Goal: Task Accomplishment & Management: Use online tool/utility

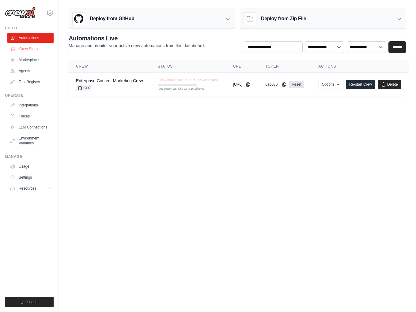
click at [37, 50] on link "Crew Studio" at bounding box center [31, 49] width 46 height 10
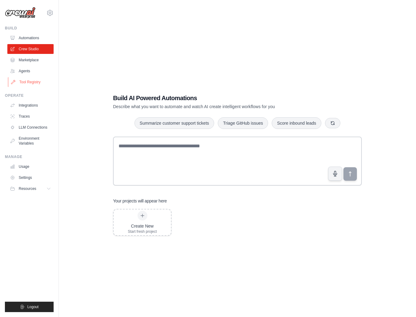
click at [39, 85] on link "Tool Registry" at bounding box center [31, 82] width 46 height 10
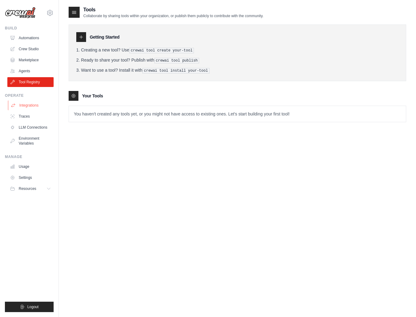
click at [36, 109] on link "Integrations" at bounding box center [31, 105] width 46 height 10
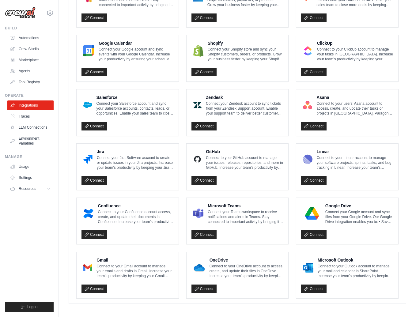
scroll to position [38, 0]
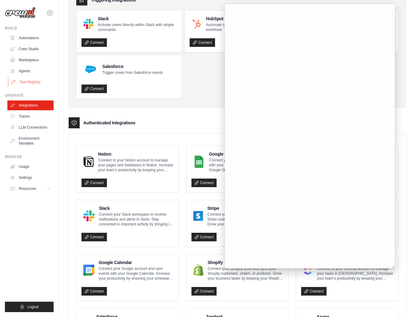
click at [27, 80] on link "Tool Registry" at bounding box center [31, 82] width 46 height 10
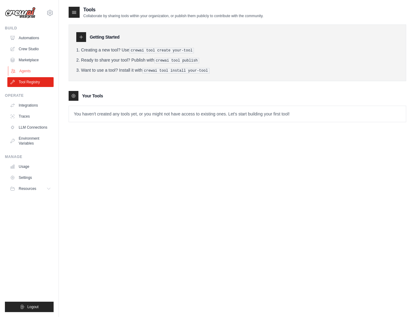
click at [27, 73] on link "Agents" at bounding box center [31, 71] width 46 height 10
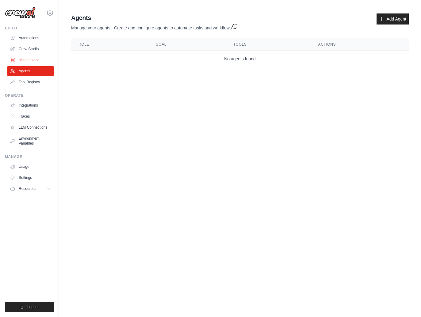
click at [32, 60] on link "Marketplace" at bounding box center [31, 60] width 46 height 10
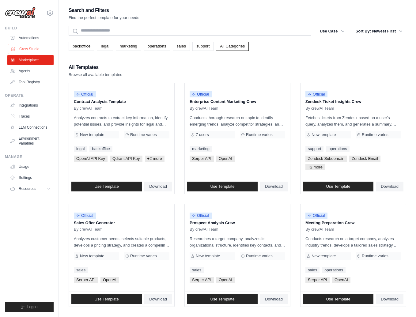
click at [34, 49] on link "Crew Studio" at bounding box center [31, 49] width 46 height 10
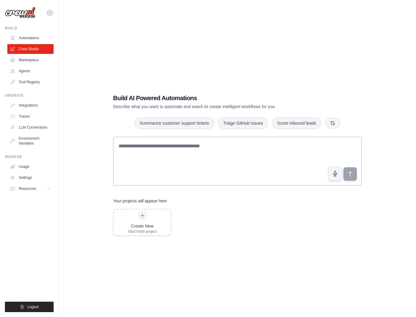
click at [215, 151] on textarea at bounding box center [237, 161] width 249 height 49
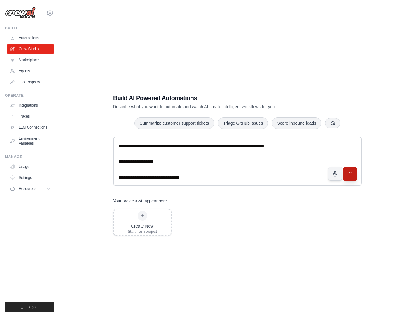
type textarea "**********"
click at [351, 175] on icon "submit" at bounding box center [350, 174] width 6 height 6
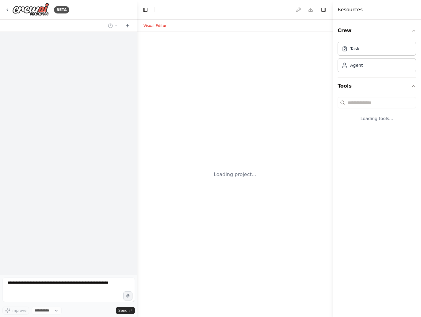
select select "****"
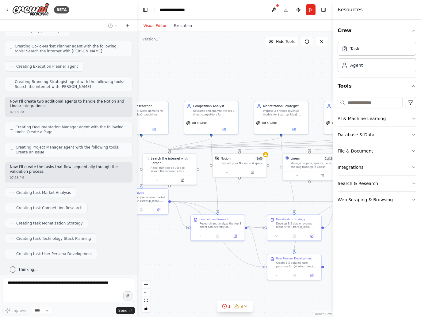
scroll to position [582, 0]
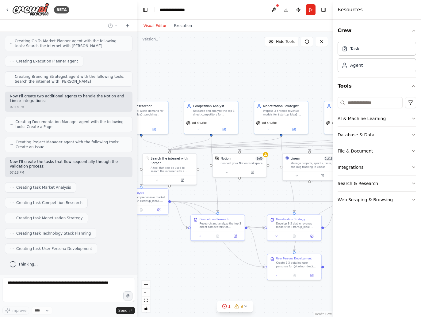
drag, startPoint x: 253, startPoint y: 248, endPoint x: 167, endPoint y: 240, distance: 86.2
click at [167, 240] on div ".deletable-edge-delete-btn { width: 20px; height: 20px; border: 0px solid #ffff…" at bounding box center [234, 174] width 195 height 285
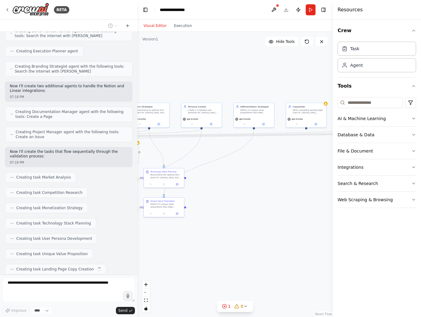
scroll to position [597, 0]
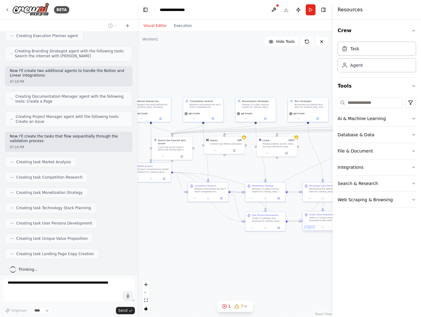
drag, startPoint x: 314, startPoint y: 269, endPoint x: 308, endPoint y: 228, distance: 41.5
click at [308, 228] on div ".deletable-edge-delete-btn { width: 20px; height: 20px; border: 0px solid #ffff…" at bounding box center [234, 174] width 195 height 285
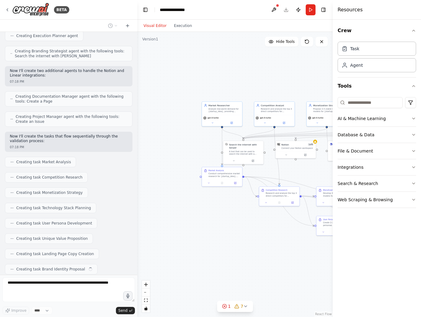
scroll to position [613, 0]
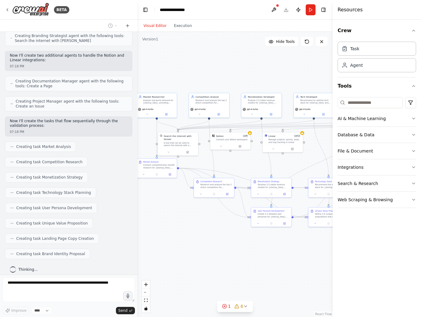
drag, startPoint x: 185, startPoint y: 234, endPoint x: 191, endPoint y: 230, distance: 7.2
click at [191, 230] on div ".deletable-edge-delete-btn { width: 20px; height: 20px; border: 0px solid #ffff…" at bounding box center [234, 174] width 195 height 285
click at [324, 8] on button "Toggle Right Sidebar" at bounding box center [323, 10] width 9 height 9
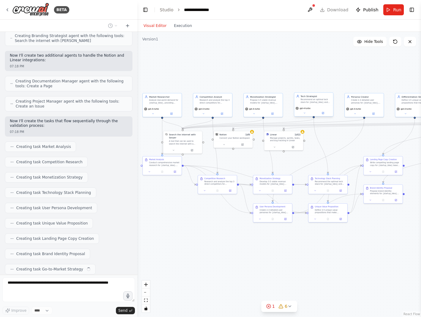
scroll to position [628, 0]
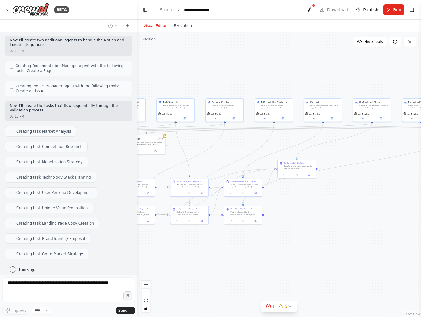
drag, startPoint x: 342, startPoint y: 246, endPoint x: 204, endPoint y: 247, distance: 138.4
click at [204, 247] on div ".deletable-edge-delete-btn { width: 20px; height: 20px; border: 0px solid #ffff…" at bounding box center [278, 174] width 283 height 285
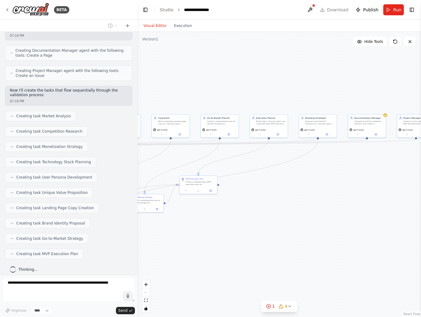
drag, startPoint x: 368, startPoint y: 226, endPoint x: 216, endPoint y: 242, distance: 152.7
click at [216, 242] on div ".deletable-edge-delete-btn { width: 20px; height: 20px; border: 0px solid #ffff…" at bounding box center [278, 174] width 283 height 285
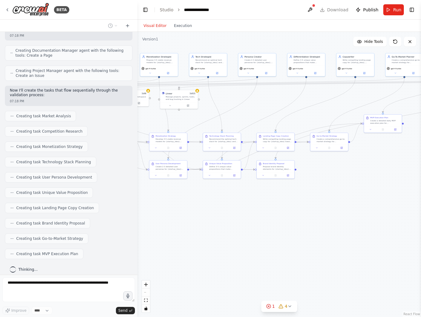
drag, startPoint x: 175, startPoint y: 252, endPoint x: 379, endPoint y: 187, distance: 214.5
click at [379, 187] on div ".deletable-edge-delete-btn { width: 20px; height: 20px; border: 0px solid #ffff…" at bounding box center [278, 174] width 283 height 285
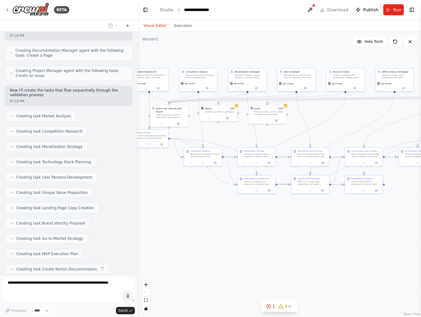
scroll to position [659, 0]
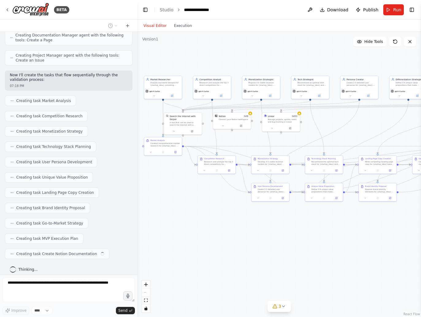
drag, startPoint x: 195, startPoint y: 220, endPoint x: 277, endPoint y: 246, distance: 86.8
click at [277, 246] on div ".deletable-edge-delete-btn { width: 20px; height: 20px; border: 0px solid #ffff…" at bounding box center [278, 174] width 283 height 285
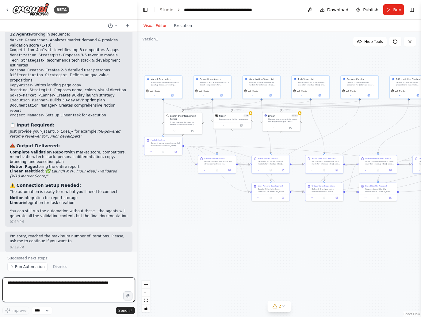
scroll to position [1005, 0]
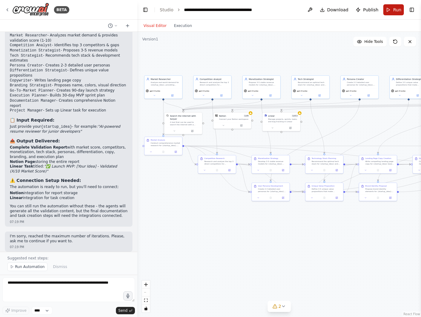
click at [394, 11] on span "Run" at bounding box center [397, 10] width 8 height 6
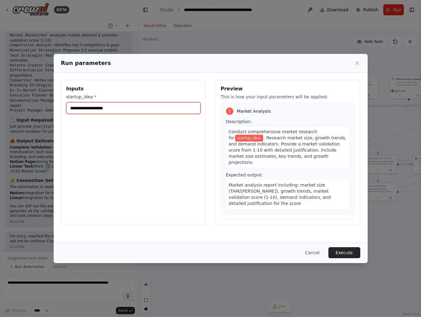
click at [119, 104] on input "startup_idea *" at bounding box center [133, 108] width 134 height 12
paste input "**********"
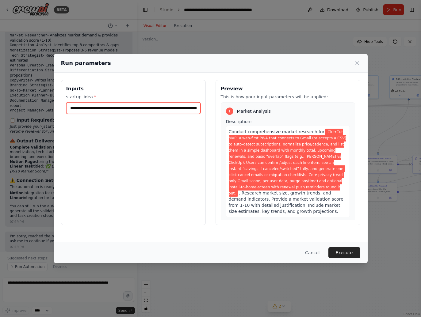
scroll to position [0, 970]
type input "**********"
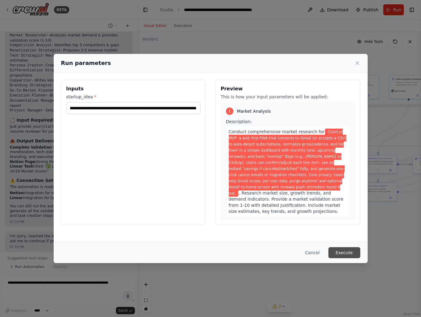
scroll to position [0, 0]
click at [343, 249] on button "Execute" at bounding box center [344, 252] width 32 height 11
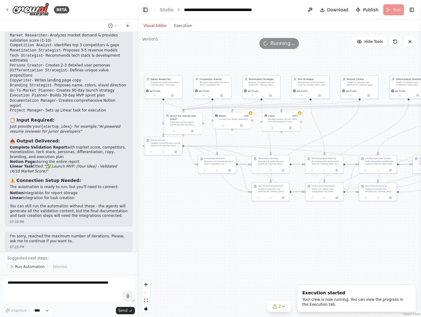
click at [144, 11] on button "Toggle Left Sidebar" at bounding box center [145, 10] width 9 height 9
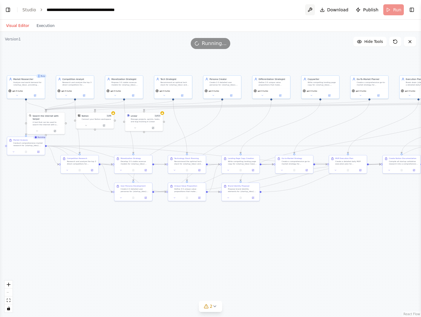
click at [312, 9] on button at bounding box center [310, 9] width 10 height 11
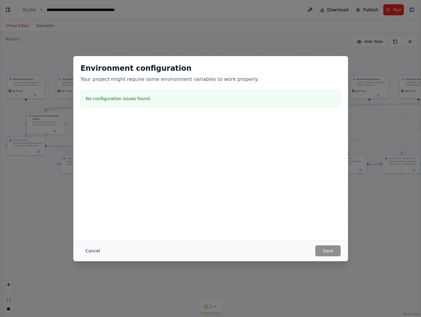
click at [94, 246] on button "Cancel" at bounding box center [93, 250] width 24 height 11
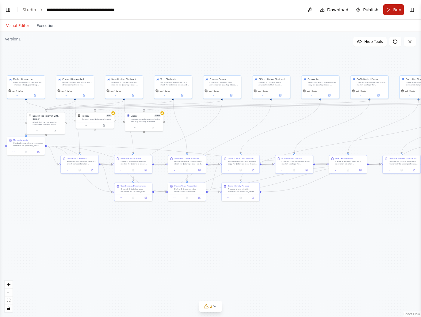
click at [401, 13] on button "Run" at bounding box center [393, 9] width 21 height 11
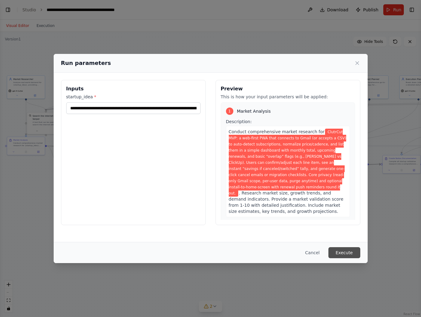
click at [344, 253] on button "Execute" at bounding box center [344, 252] width 32 height 11
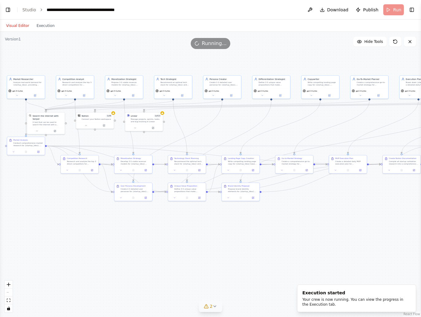
click at [213, 307] on icon at bounding box center [214, 306] width 5 height 5
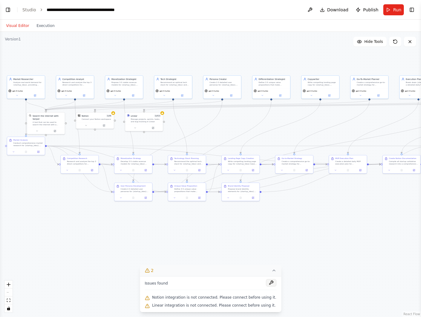
click at [267, 285] on button at bounding box center [271, 282] width 10 height 7
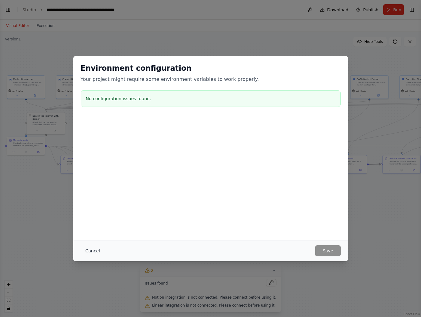
click at [93, 249] on button "Cancel" at bounding box center [93, 250] width 24 height 11
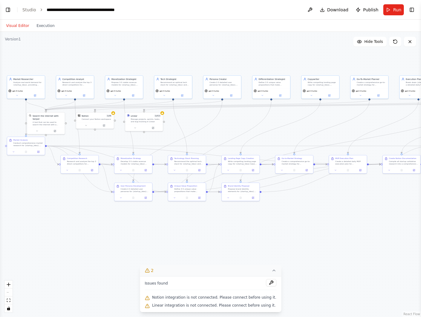
click at [271, 271] on icon at bounding box center [273, 270] width 5 height 5
click at [217, 311] on button "2" at bounding box center [210, 306] width 24 height 11
click at [191, 301] on div "Notion integration is not connected. Please connect before using it." at bounding box center [210, 298] width 131 height 8
click at [193, 310] on div "Issues found Notion integration is not connected. Please connect before using i…" at bounding box center [210, 294] width 141 height 36
click at [160, 284] on span "Issues found" at bounding box center [156, 283] width 23 height 5
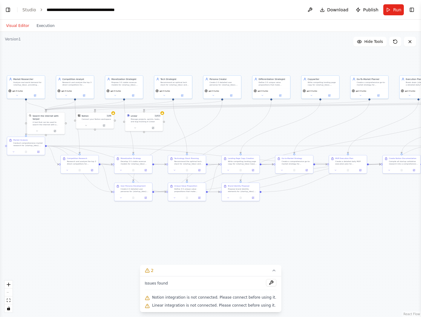
click at [77, 274] on div ".deletable-edge-delete-btn { width: 20px; height: 20px; border: 0px solid #ffff…" at bounding box center [210, 174] width 421 height 285
click at [113, 124] on div at bounding box center [95, 125] width 38 height 6
click at [114, 116] on div ".deletable-edge-delete-btn { width: 20px; height: 20px; border: 0px solid #ffff…" at bounding box center [210, 174] width 421 height 285
click at [95, 120] on div "Notion 1 of 9 Connect your Notion workspace" at bounding box center [95, 117] width 38 height 10
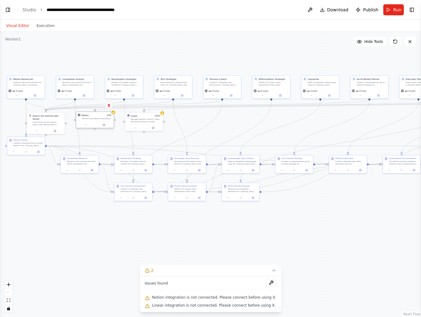
click at [95, 120] on div "Notion 1 of 9 Connect your Notion workspace" at bounding box center [95, 117] width 38 height 10
click at [88, 195] on div ".deletable-edge-delete-btn { width: 20px; height: 20px; border: 0px solid #ffff…" at bounding box center [210, 174] width 421 height 285
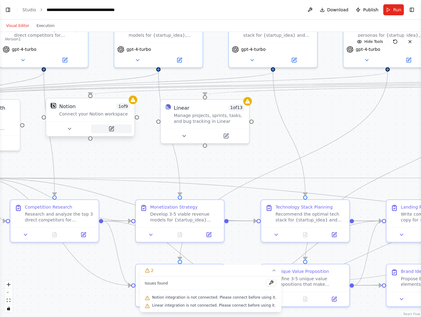
click at [110, 130] on icon at bounding box center [111, 127] width 3 height 3
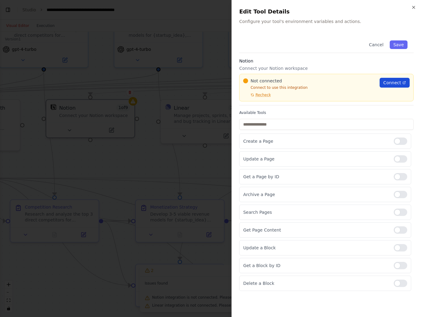
click at [395, 80] on span "Connect" at bounding box center [392, 83] width 18 height 6
click at [258, 96] on span "Recheck" at bounding box center [262, 94] width 15 height 5
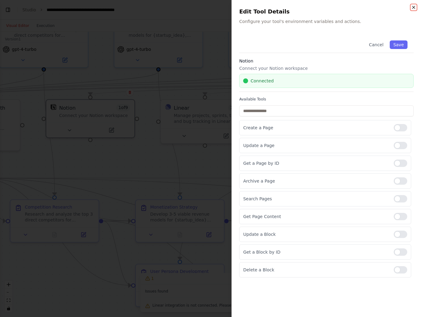
click at [413, 6] on icon "button" at bounding box center [413, 7] width 5 height 5
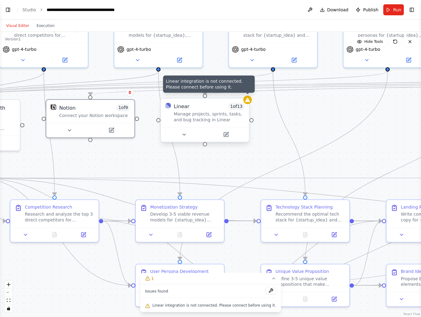
click at [249, 103] on div at bounding box center [247, 100] width 9 height 9
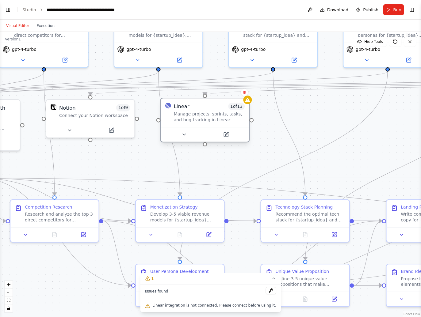
click at [227, 115] on div "Manage projects, sprints, tasks, and bug tracking in Linear" at bounding box center [209, 116] width 71 height 11
click at [228, 135] on button at bounding box center [226, 134] width 40 height 9
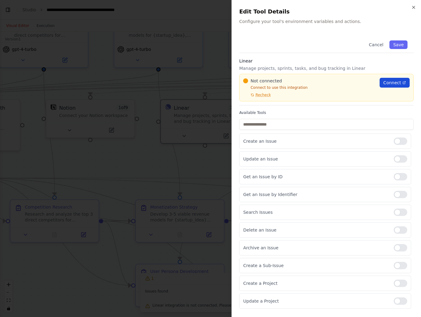
click at [393, 83] on span "Connect" at bounding box center [392, 83] width 18 height 6
click at [265, 95] on span "Recheck" at bounding box center [262, 94] width 15 height 5
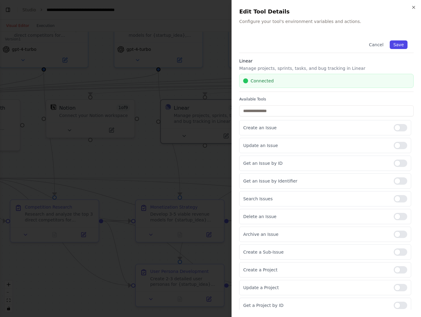
click at [392, 44] on button "Save" at bounding box center [398, 44] width 18 height 9
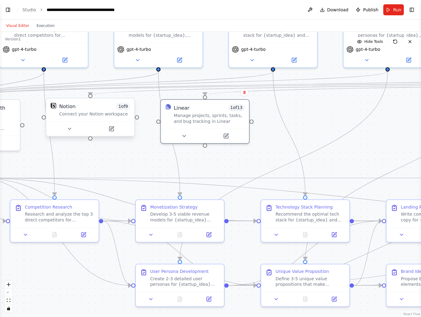
click at [91, 121] on div "Notion 1 of 9 Connect your Notion workspace" at bounding box center [90, 109] width 88 height 23
click at [109, 129] on icon at bounding box center [111, 129] width 4 height 4
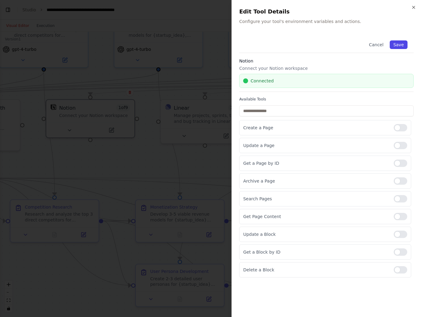
click at [403, 45] on button "Save" at bounding box center [398, 44] width 18 height 9
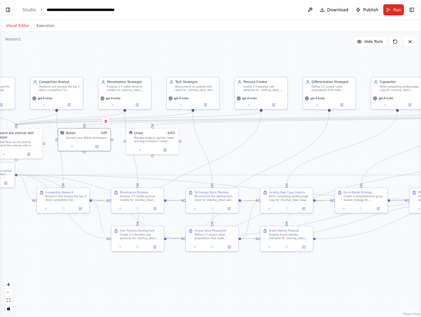
drag, startPoint x: 200, startPoint y: 287, endPoint x: 155, endPoint y: 278, distance: 46.0
click at [155, 278] on div ".deletable-edge-delete-btn { width: 20px; height: 20px; border: 0px solid #ffff…" at bounding box center [210, 174] width 421 height 285
click at [393, 11] on span "Run" at bounding box center [397, 10] width 8 height 6
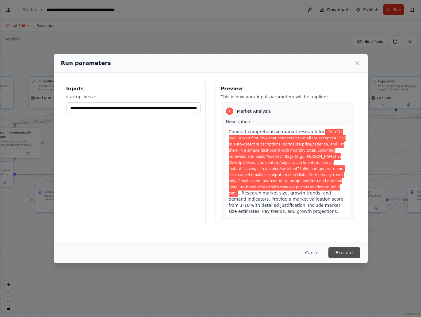
click at [345, 253] on button "Execute" at bounding box center [344, 252] width 32 height 11
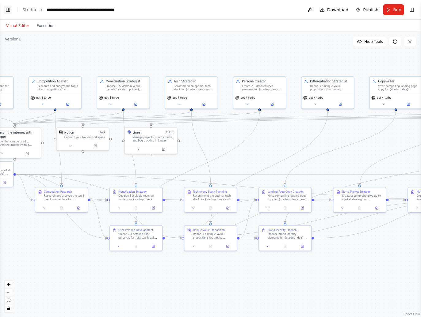
click at [7, 9] on button "Toggle Left Sidebar" at bounding box center [8, 10] width 9 height 9
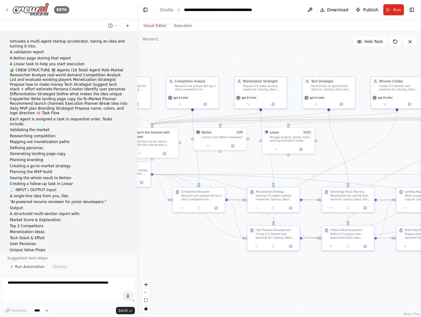
click at [10, 11] on div "BETA" at bounding box center [37, 10] width 64 height 14
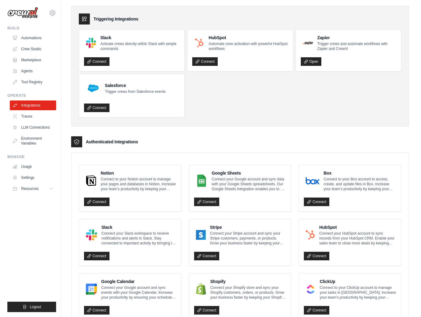
scroll to position [23, 0]
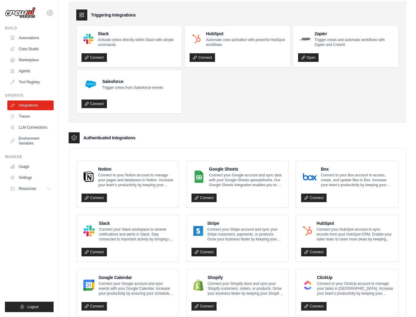
click at [100, 203] on div "Notion Connect to your Notion account to manage your pages and databases in Not…" at bounding box center [128, 184] width 102 height 46
click at [100, 197] on link "Connect" at bounding box center [93, 198] width 25 height 9
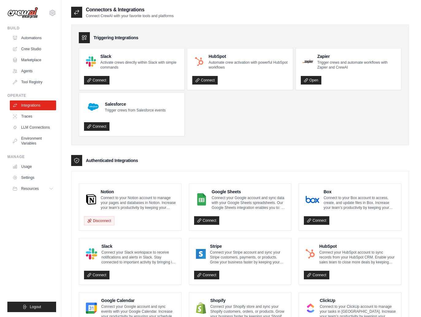
scroll to position [258, 0]
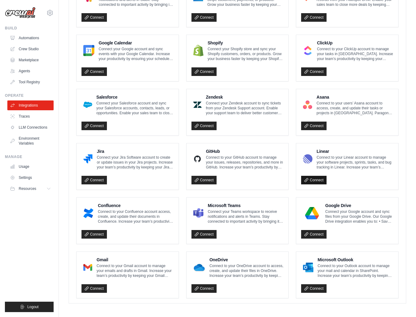
click at [321, 176] on link "Connect" at bounding box center [313, 180] width 25 height 9
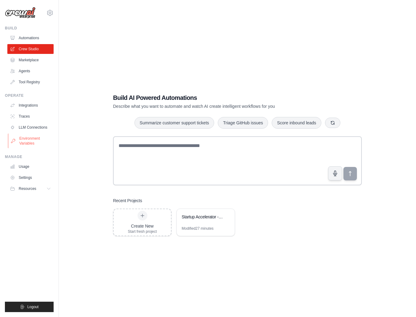
click at [38, 137] on link "Environment Variables" at bounding box center [31, 141] width 46 height 15
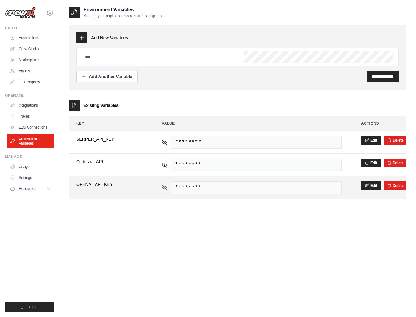
click at [166, 187] on icon at bounding box center [164, 187] width 4 height 3
click at [165, 187] on icon at bounding box center [164, 187] width 1 height 1
click at [163, 191] on div "********" at bounding box center [252, 187] width 180 height 13
click at [165, 187] on icon at bounding box center [165, 188] width 6 height 6
click at [364, 184] on button "Edit" at bounding box center [371, 185] width 20 height 9
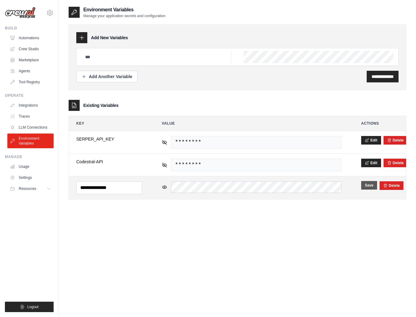
click at [371, 183] on button "Save" at bounding box center [369, 185] width 16 height 9
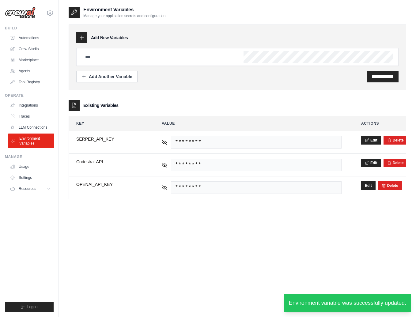
type input "**********"
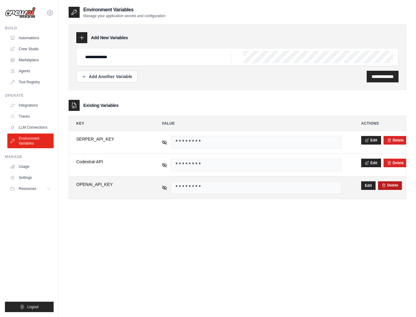
click at [383, 186] on icon "submit" at bounding box center [384, 185] width 4 height 4
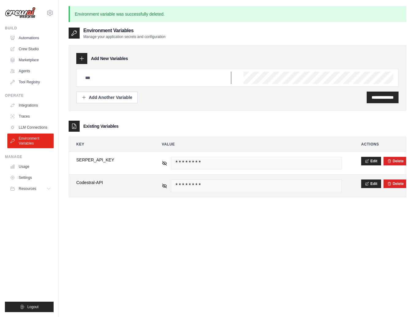
type input "**********"
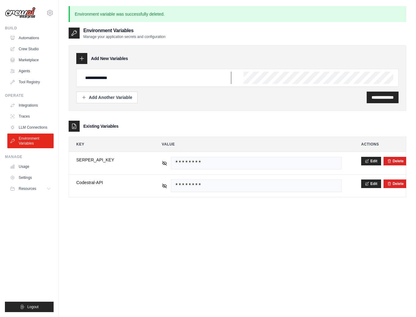
click at [128, 81] on input "**********" at bounding box center [156, 78] width 150 height 12
click at [403, 118] on div "**********" at bounding box center [238, 118] width 338 height 158
click at [385, 98] on input "**********" at bounding box center [383, 97] width 22 height 6
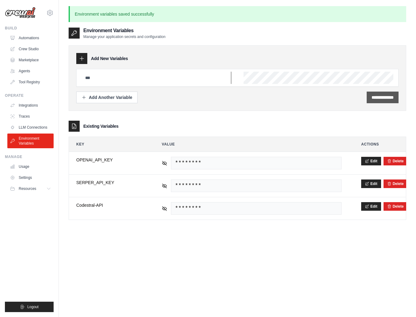
type input "**********"
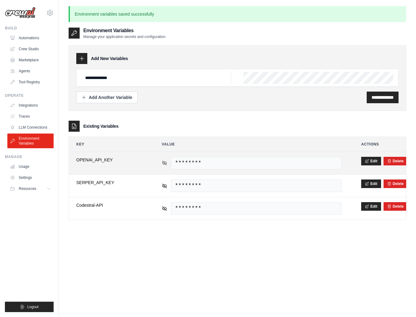
click at [164, 164] on icon at bounding box center [164, 162] width 4 height 3
click at [165, 163] on icon at bounding box center [165, 163] width 6 height 6
drag, startPoint x: 306, startPoint y: 163, endPoint x: 374, endPoint y: 166, distance: 68.4
click at [374, 166] on tr "**********" at bounding box center [237, 163] width 337 height 22
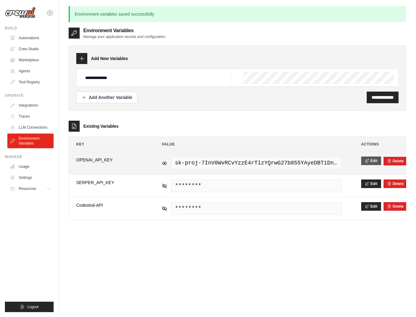
click at [370, 157] on button "Edit" at bounding box center [371, 161] width 20 height 9
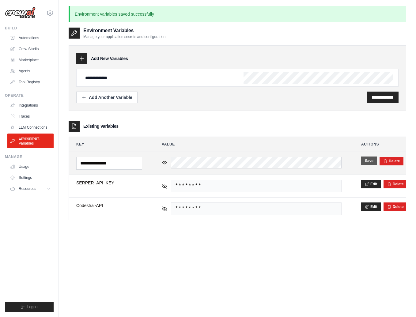
scroll to position [0, 0]
click at [371, 162] on button "Save" at bounding box center [369, 161] width 16 height 9
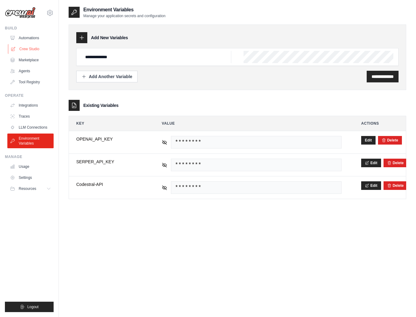
click at [29, 45] on link "Crew Studio" at bounding box center [31, 49] width 46 height 10
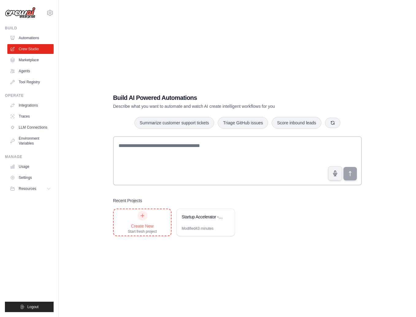
click at [136, 220] on div "Create New Start fresh project" at bounding box center [142, 222] width 29 height 23
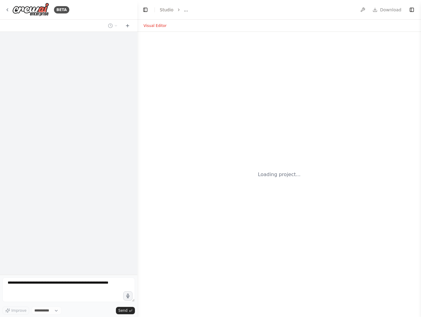
select select "****"
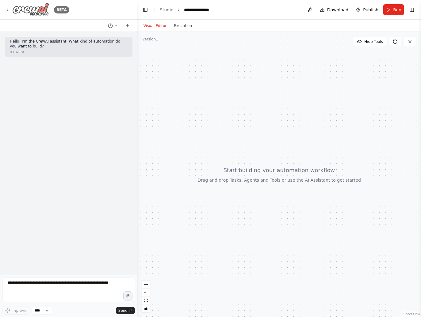
click at [8, 9] on icon at bounding box center [7, 9] width 5 height 5
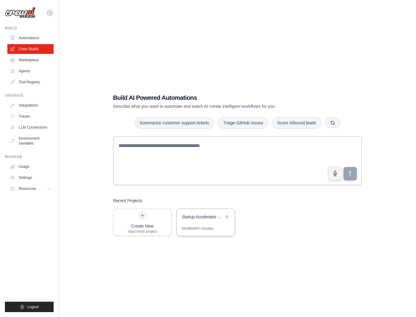
click at [194, 216] on div "Startup Accelerator - Idea to MVP Validation" at bounding box center [203, 217] width 42 height 6
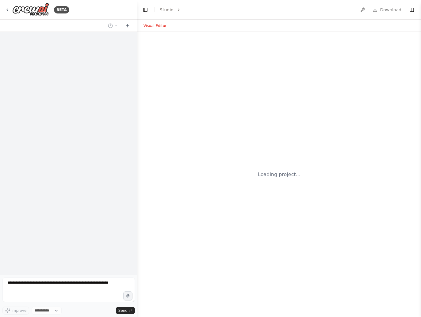
select select "****"
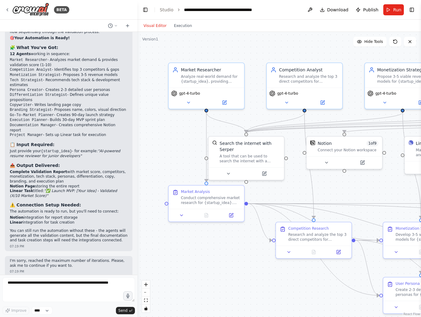
scroll to position [982, 0]
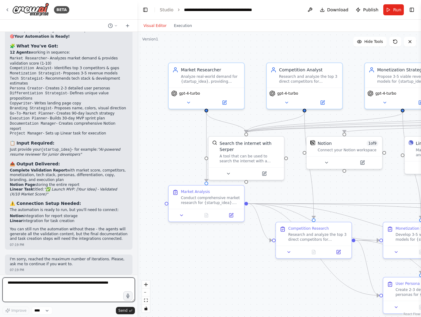
click at [47, 291] on textarea at bounding box center [68, 289] width 132 height 25
type textarea "********"
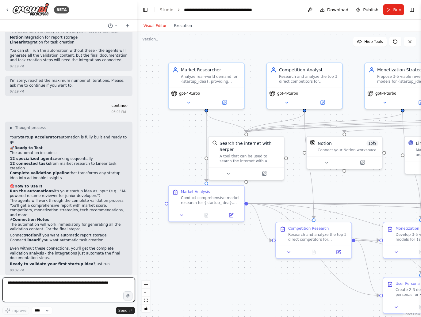
scroll to position [1166, 0]
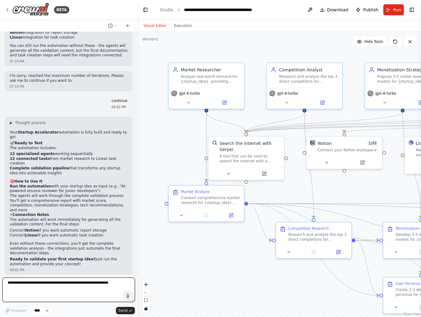
click at [38, 292] on textarea at bounding box center [68, 289] width 132 height 25
type textarea "**********"
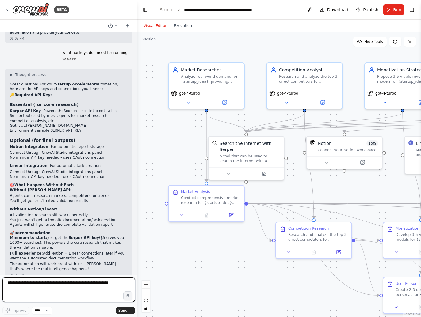
scroll to position [1402, 0]
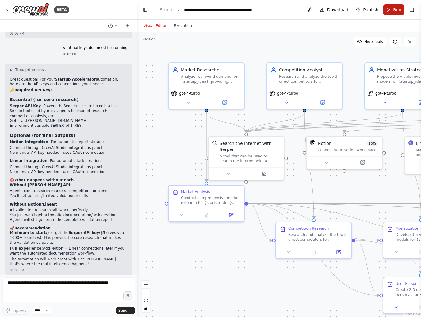
click at [391, 7] on button "Run" at bounding box center [393, 9] width 21 height 11
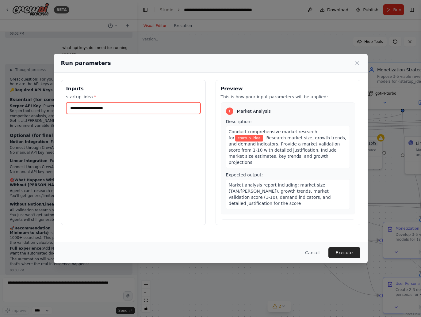
click at [170, 102] on input "startup_idea *" at bounding box center [133, 108] width 134 height 12
paste input "**********"
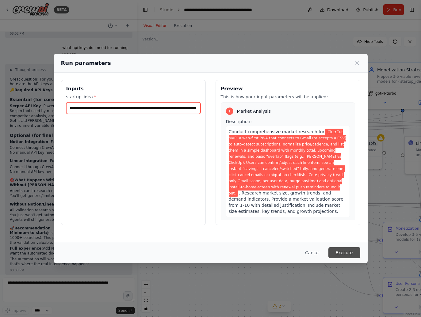
type input "**********"
click at [342, 250] on button "Execute" at bounding box center [344, 252] width 32 height 11
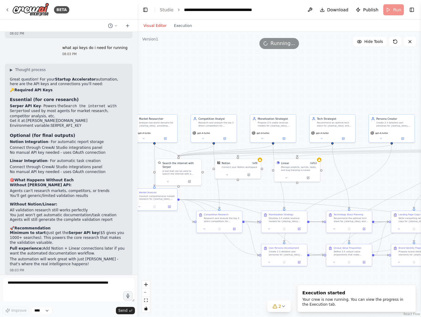
drag, startPoint x: 257, startPoint y: 269, endPoint x: 185, endPoint y: 239, distance: 77.9
click at [185, 239] on div ".deletable-edge-delete-btn { width: 20px; height: 20px; border: 0px solid #ffff…" at bounding box center [278, 174] width 283 height 285
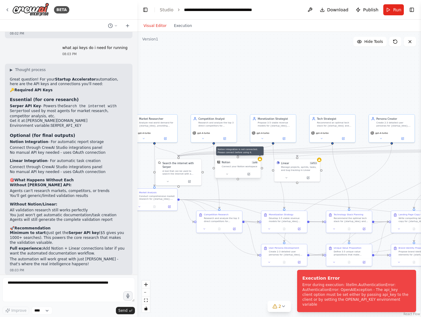
click at [260, 160] on icon at bounding box center [260, 159] width 2 height 2
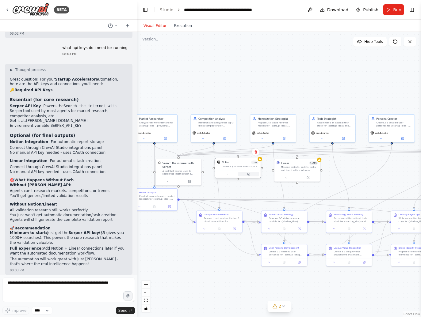
click at [248, 174] on icon at bounding box center [249, 174] width 2 height 2
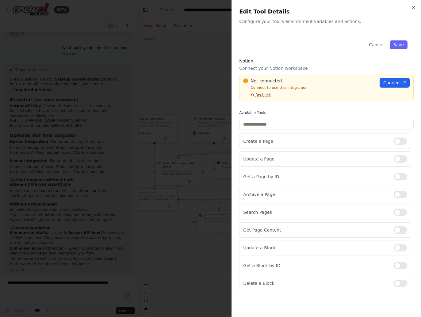
click at [257, 93] on span "Recheck" at bounding box center [262, 94] width 15 height 5
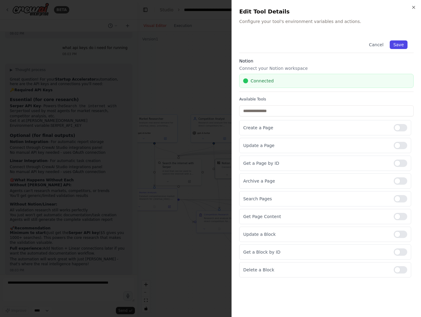
click at [398, 44] on button "Save" at bounding box center [398, 44] width 18 height 9
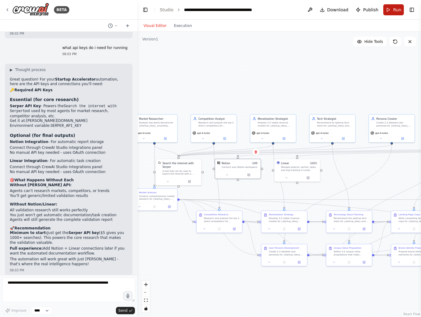
click at [392, 11] on button "Run" at bounding box center [393, 9] width 21 height 11
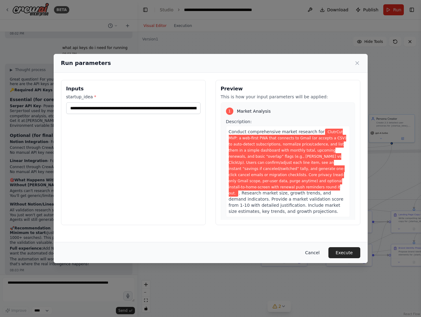
click at [314, 254] on button "Cancel" at bounding box center [312, 252] width 24 height 11
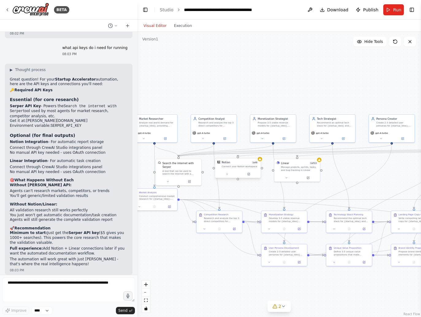
click at [260, 162] on div "Notion 1 of 9 Connect your Notion workspace" at bounding box center [238, 164] width 46 height 12
click at [58, 286] on textarea at bounding box center [68, 289] width 132 height 25
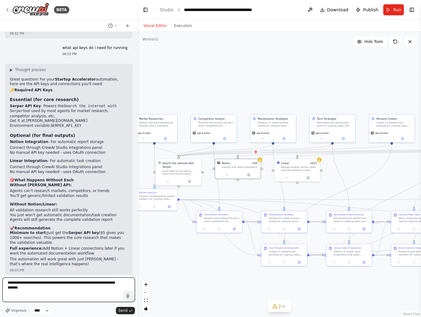
type textarea "**********"
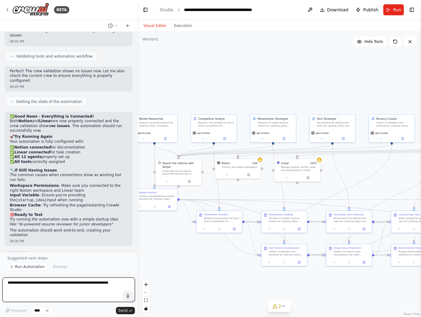
scroll to position [1758, 0]
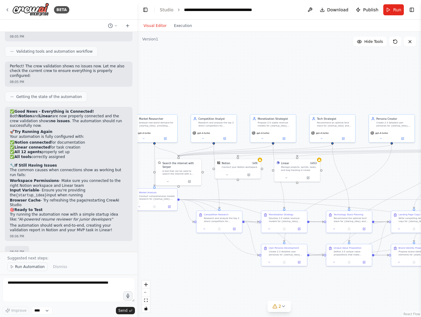
click at [27, 267] on span "Run Automation" at bounding box center [30, 266] width 30 height 5
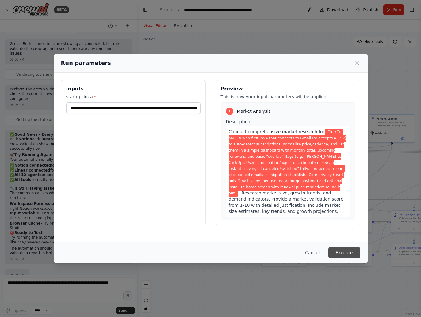
click at [344, 250] on button "Execute" at bounding box center [344, 252] width 32 height 11
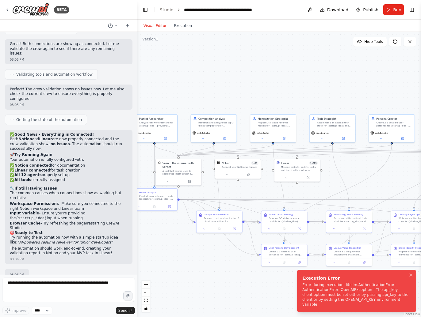
drag, startPoint x: 399, startPoint y: 305, endPoint x: 336, endPoint y: 295, distance: 64.1
click at [336, 295] on div "Error during execution: litellm.AuthenticationError: AuthenticationError: OpenA…" at bounding box center [355, 294] width 106 height 25
click at [40, 282] on textarea at bounding box center [68, 289] width 132 height 25
paste textarea "**********"
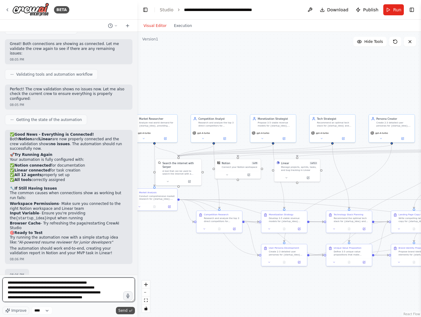
type textarea "**********"
click at [126, 311] on span "Send" at bounding box center [122, 310] width 9 height 5
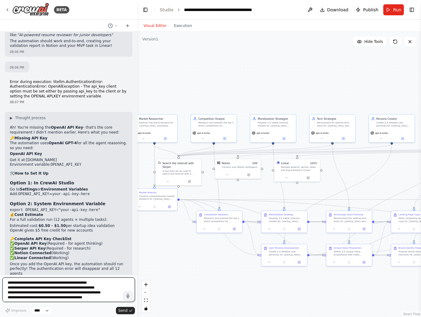
scroll to position [1947, 0]
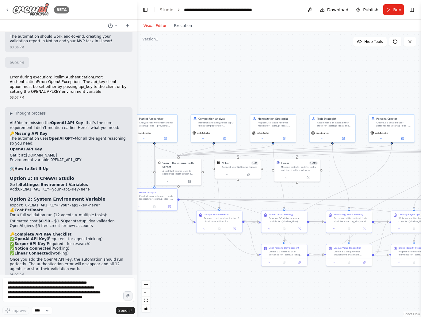
click at [8, 9] on icon at bounding box center [7, 9] width 5 height 5
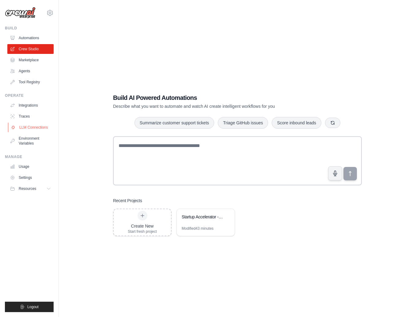
click at [34, 128] on link "LLM Connections" at bounding box center [31, 128] width 46 height 10
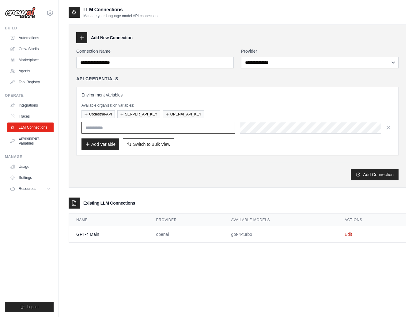
type input "**********"
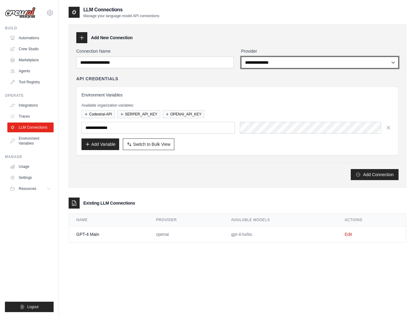
click at [309, 62] on select "**********" at bounding box center [319, 63] width 157 height 12
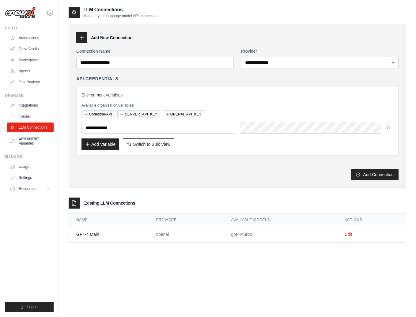
click at [41, 36] on link "Automations" at bounding box center [30, 38] width 46 height 10
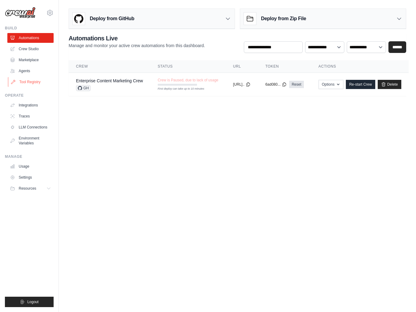
click at [28, 81] on link "Tool Registry" at bounding box center [31, 82] width 46 height 10
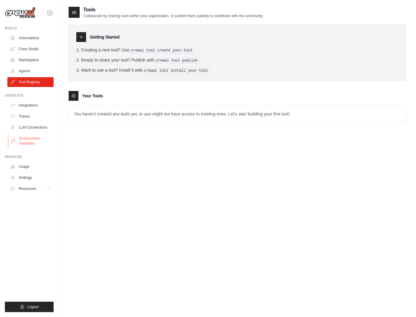
click at [30, 139] on link "Environment Variables" at bounding box center [31, 141] width 46 height 15
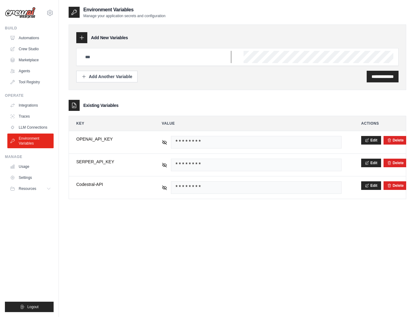
type input "**********"
click at [30, 49] on link "Crew Studio" at bounding box center [31, 49] width 46 height 10
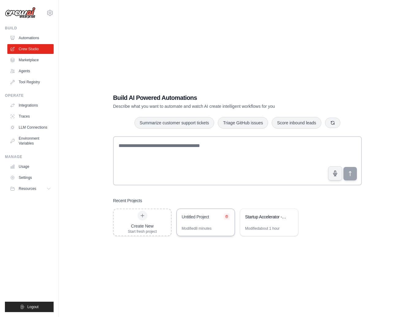
click at [227, 216] on icon at bounding box center [226, 216] width 2 height 3
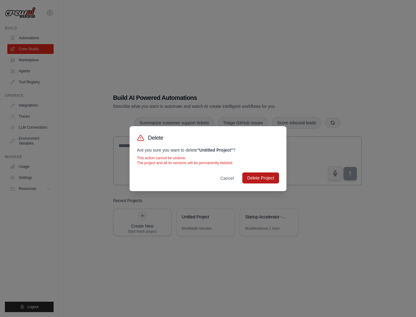
click at [266, 180] on button "Delete Project" at bounding box center [260, 177] width 37 height 11
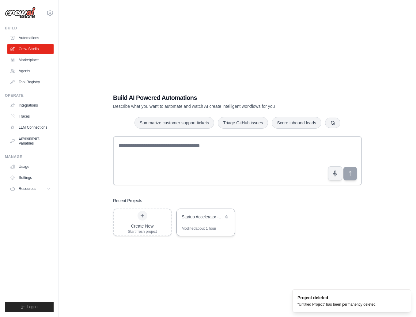
click at [218, 226] on div "Modified about 1 hour" at bounding box center [206, 231] width 58 height 10
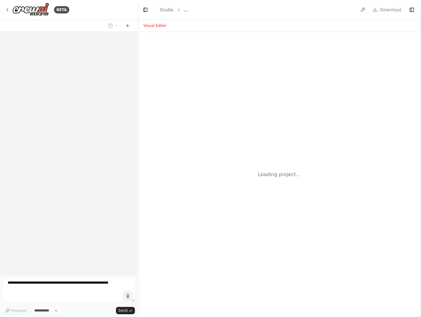
select select "****"
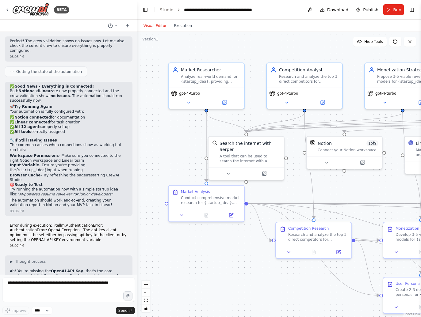
scroll to position [1931, 0]
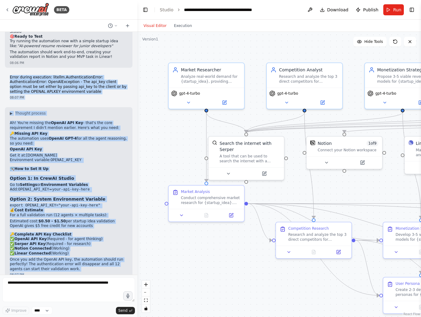
drag, startPoint x: 9, startPoint y: 65, endPoint x: 97, endPoint y: 266, distance: 219.2
click at [97, 266] on div "simulate a multi-agent startup accelerator, taking an idea and turning it into:…" at bounding box center [68, 153] width 137 height 243
copy div "Error during execution: litellm.AuthenticationError: AuthenticationError: OpenA…"
click at [102, 95] on div "08:07 PM" at bounding box center [69, 97] width 118 height 5
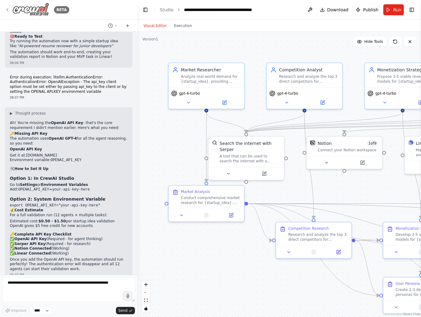
click at [9, 9] on icon at bounding box center [7, 9] width 5 height 5
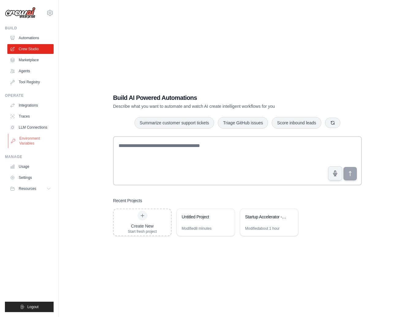
click at [31, 148] on link "Environment Variables" at bounding box center [31, 141] width 46 height 15
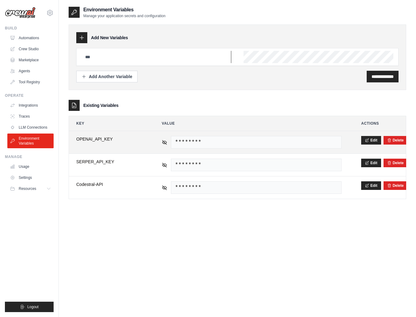
type input "**********"
click at [163, 143] on icon at bounding box center [164, 142] width 4 height 3
click at [366, 138] on icon at bounding box center [367, 140] width 4 height 4
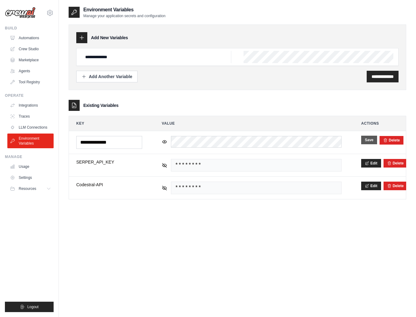
click at [370, 138] on button "Save" at bounding box center [369, 140] width 16 height 9
click at [30, 125] on link "LLM Connections" at bounding box center [31, 128] width 46 height 10
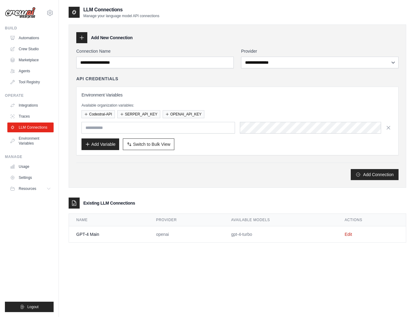
type input "**********"
click at [349, 232] on link "Edit" at bounding box center [348, 234] width 7 height 5
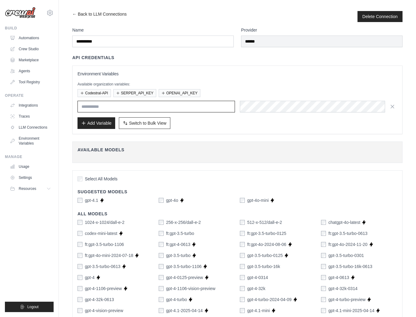
type input "**********"
click at [138, 147] on h4 "Available Models" at bounding box center [237, 150] width 320 height 6
click at [170, 92] on button "OPENAI_API_KEY" at bounding box center [180, 93] width 42 height 8
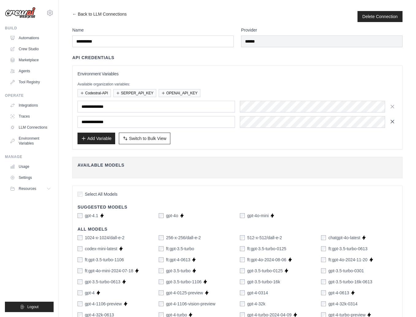
click at [391, 122] on icon "button" at bounding box center [392, 121] width 3 height 3
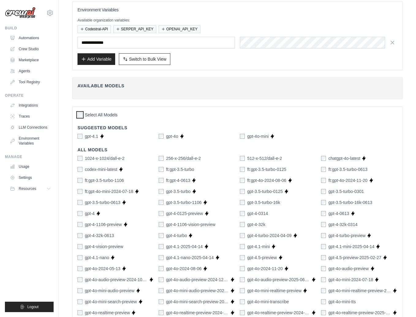
scroll to position [0, 0]
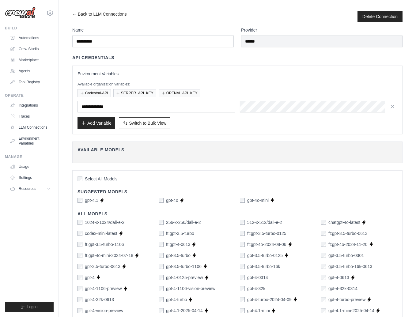
click at [100, 159] on div "Available Models Fetch Available Models" at bounding box center [237, 152] width 330 height 21
click at [111, 151] on h4 "Available Models" at bounding box center [237, 150] width 320 height 6
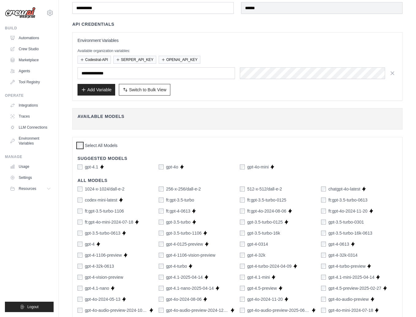
scroll to position [37, 0]
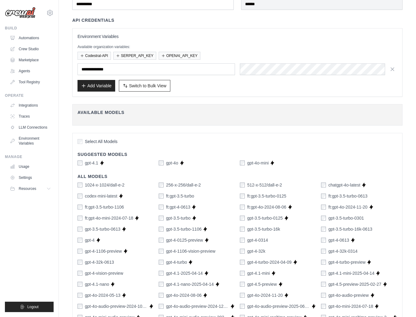
click at [83, 146] on div "Select All Models" at bounding box center [237, 142] width 320 height 8
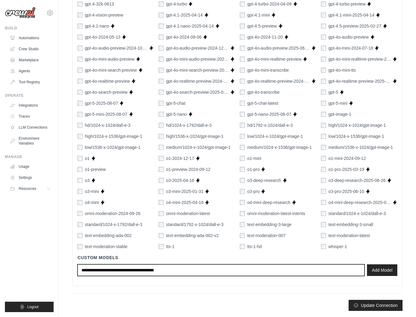
click at [133, 269] on input "text" at bounding box center [220, 270] width 287 height 12
type input "****"
click at [306, 269] on input "****" at bounding box center [220, 270] width 287 height 12
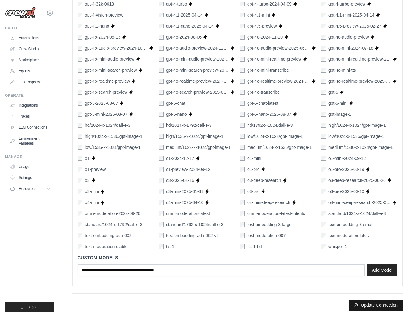
click at [385, 307] on button "Update Connection" at bounding box center [376, 305] width 54 height 11
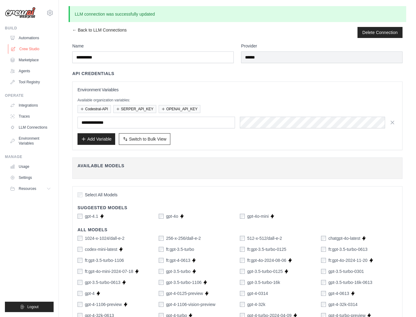
click at [28, 51] on link "Crew Studio" at bounding box center [31, 49] width 46 height 10
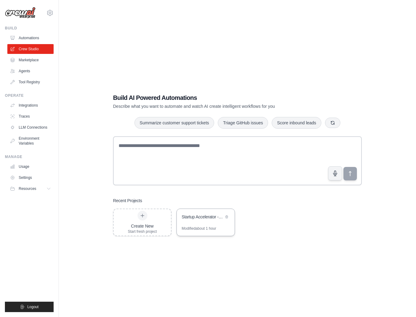
click at [192, 223] on div "Startup Accelerator - Idea to MVP Validation" at bounding box center [206, 217] width 58 height 17
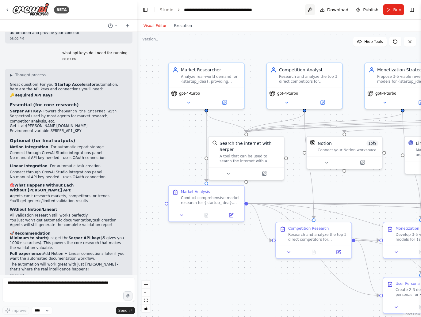
click at [312, 11] on button at bounding box center [310, 9] width 10 height 11
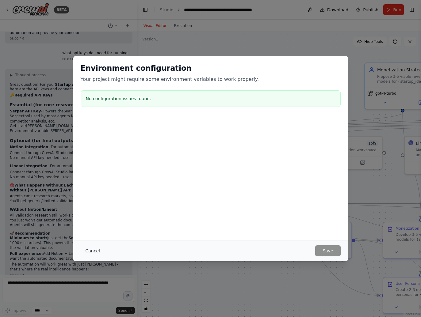
click at [99, 249] on button "Cancel" at bounding box center [93, 250] width 24 height 11
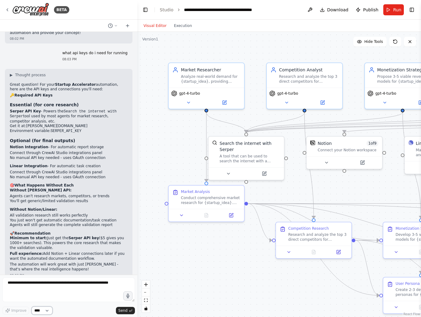
click at [49, 310] on select "****" at bounding box center [42, 311] width 21 height 8
click at [32, 307] on select "****" at bounding box center [42, 311] width 21 height 8
click at [51, 307] on select "****" at bounding box center [42, 311] width 21 height 8
click at [32, 307] on select "****" at bounding box center [42, 311] width 21 height 8
click at [377, 42] on span "Hide Tools" at bounding box center [373, 41] width 19 height 5
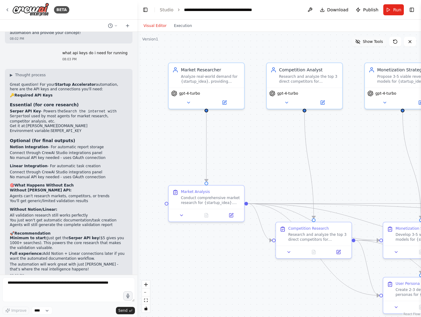
click at [377, 42] on span "Show Tools" at bounding box center [372, 41] width 20 height 5
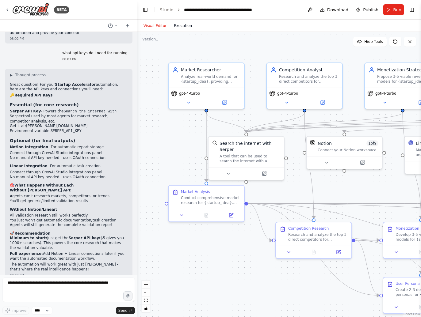
click at [180, 25] on button "Execution" at bounding box center [182, 25] width 25 height 7
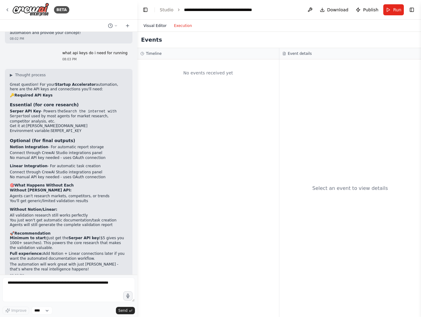
click at [159, 25] on button "Visual Editor" at bounding box center [155, 25] width 30 height 7
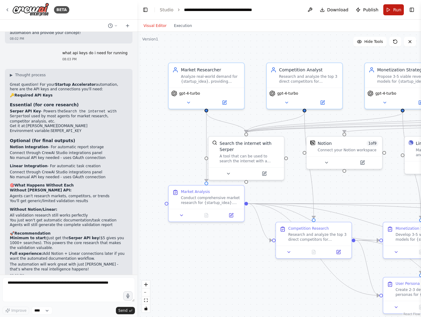
click at [395, 12] on span "Run" at bounding box center [397, 10] width 8 height 6
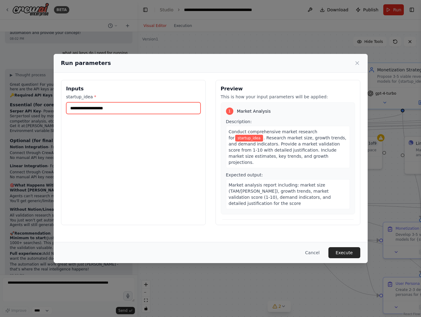
click at [161, 110] on input "startup_idea *" at bounding box center [133, 108] width 134 height 12
click at [313, 251] on button "Cancel" at bounding box center [312, 252] width 24 height 11
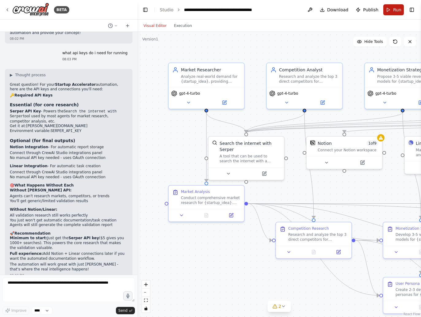
click at [393, 8] on button "Run" at bounding box center [393, 9] width 21 height 11
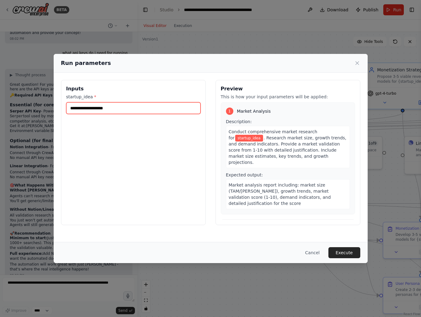
click at [119, 104] on input "startup_idea *" at bounding box center [133, 108] width 134 height 12
paste input "**********"
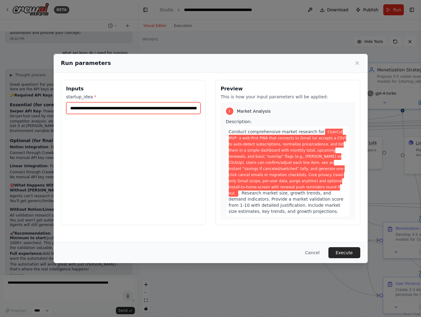
scroll to position [0, 970]
type input "**********"
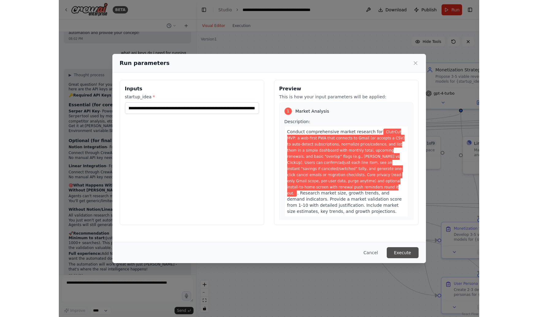
scroll to position [0, 0]
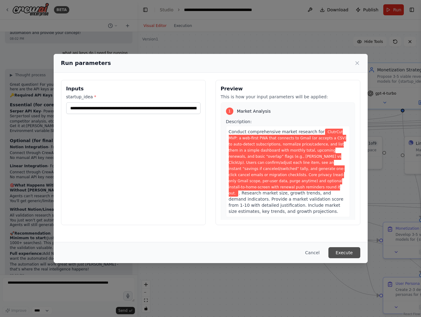
click at [337, 251] on button "Execute" at bounding box center [344, 252] width 32 height 11
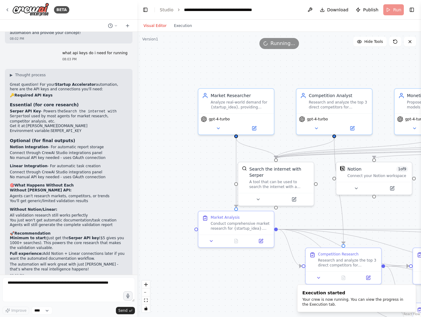
drag, startPoint x: 261, startPoint y: 257, endPoint x: 270, endPoint y: 267, distance: 13.2
click at [270, 267] on div ".deletable-edge-delete-btn { width: 20px; height: 20px; border: 0px solid #ffff…" at bounding box center [278, 174] width 283 height 285
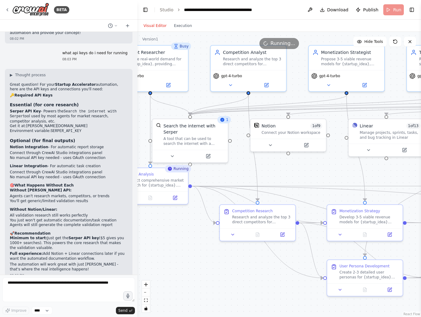
drag, startPoint x: 267, startPoint y: 263, endPoint x: 202, endPoint y: 236, distance: 70.6
click at [202, 236] on div ".deletable-edge-delete-btn { width: 20px; height: 20px; border: 0px solid #ffff…" at bounding box center [278, 174] width 283 height 285
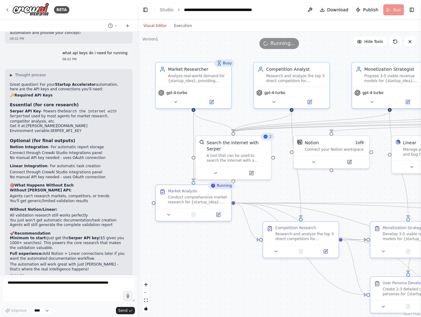
drag, startPoint x: 236, startPoint y: 257, endPoint x: 279, endPoint y: 274, distance: 46.4
click at [279, 274] on div ".deletable-edge-delete-btn { width: 20px; height: 20px; border: 0px solid #ffff…" at bounding box center [278, 174] width 283 height 285
click at [142, 11] on button "Toggle Left Sidebar" at bounding box center [145, 10] width 9 height 9
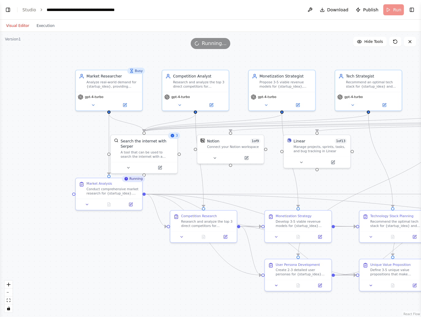
drag, startPoint x: 369, startPoint y: 166, endPoint x: 408, endPoint y: 149, distance: 42.2
click at [408, 149] on div ".deletable-edge-delete-btn { width: 20px; height: 20px; border: 0px solid #ffff…" at bounding box center [210, 174] width 421 height 285
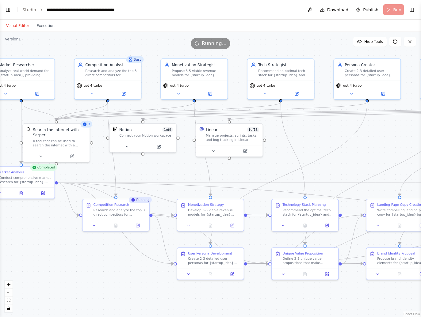
drag, startPoint x: 202, startPoint y: 283, endPoint x: 110, endPoint y: 272, distance: 92.5
click at [110, 272] on div ".deletable-edge-delete-btn { width: 20px; height: 20px; border: 0px solid #ffff…" at bounding box center [210, 174] width 421 height 285
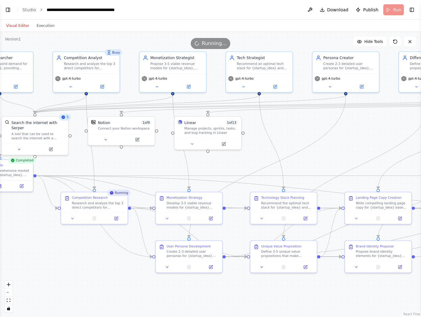
drag, startPoint x: 143, startPoint y: 280, endPoint x: 123, endPoint y: 273, distance: 20.8
click at [123, 273] on div ".deletable-edge-delete-btn { width: 20px; height: 20px; border: 0px solid #ffff…" at bounding box center [210, 174] width 421 height 285
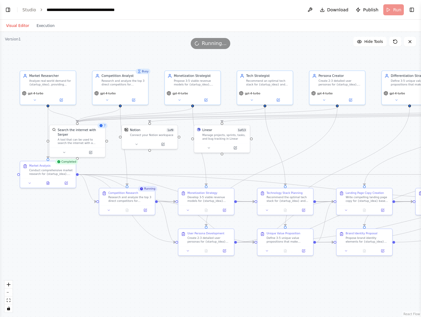
drag, startPoint x: 104, startPoint y: 271, endPoint x: 131, endPoint y: 256, distance: 30.8
click at [131, 256] on div ".deletable-edge-delete-btn { width: 20px; height: 20px; border: 0px solid #ffff…" at bounding box center [210, 174] width 421 height 285
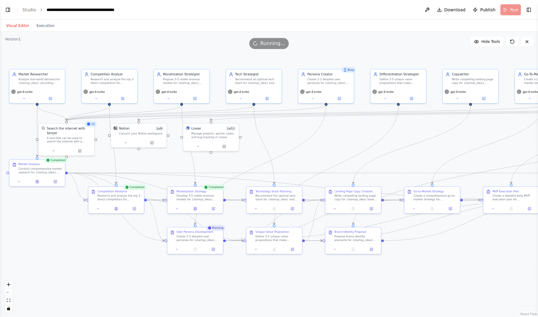
drag, startPoint x: 162, startPoint y: 286, endPoint x: 151, endPoint y: 285, distance: 10.8
click at [151, 285] on div ".deletable-edge-delete-btn { width: 20px; height: 20px; border: 0px solid #ffff…" at bounding box center [269, 174] width 538 height 285
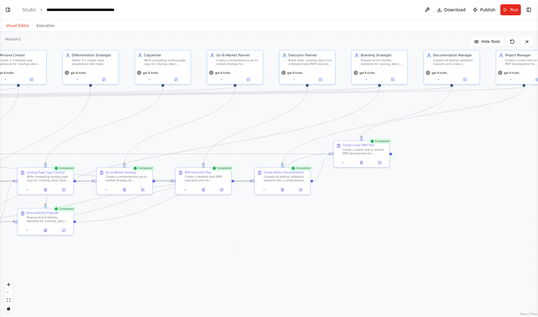
drag, startPoint x: 447, startPoint y: 265, endPoint x: 139, endPoint y: 246, distance: 308.4
click at [139, 246] on div ".deletable-edge-delete-btn { width: 20px; height: 20px; border: 0px solid #ffff…" at bounding box center [269, 174] width 538 height 285
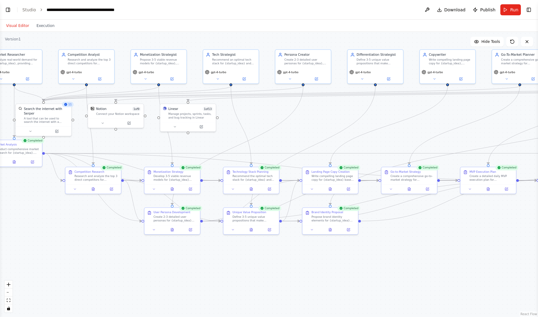
drag, startPoint x: 166, startPoint y: 241, endPoint x: 459, endPoint y: 240, distance: 293.1
click at [420, 240] on div ".deletable-edge-delete-btn { width: 20px; height: 20px; border: 0px solid #ffff…" at bounding box center [269, 174] width 538 height 285
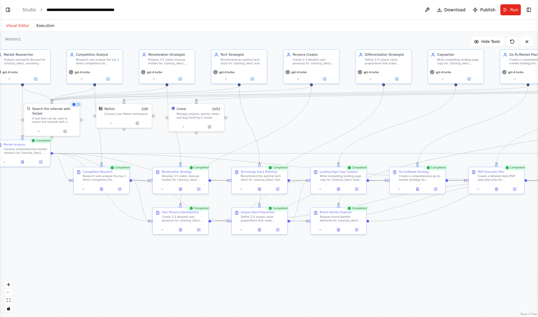
click at [51, 25] on button "Execution" at bounding box center [45, 25] width 25 height 7
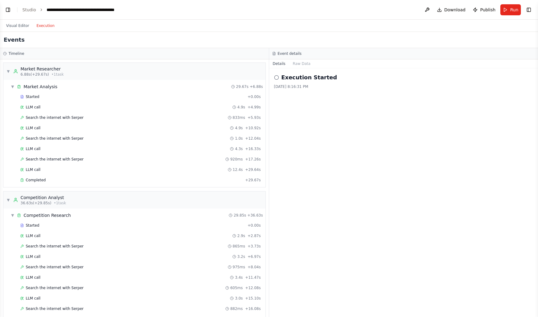
click at [278, 65] on button "Details" at bounding box center [279, 63] width 20 height 9
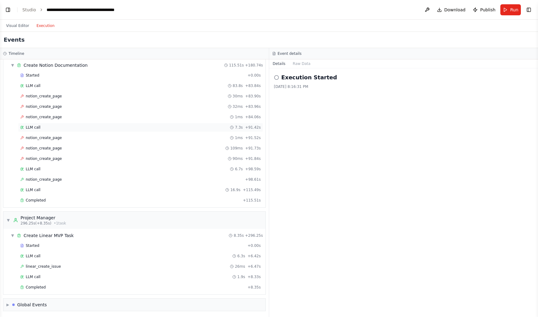
scroll to position [913, 0]
click at [35, 96] on span "notion_create_page" at bounding box center [44, 95] width 36 height 5
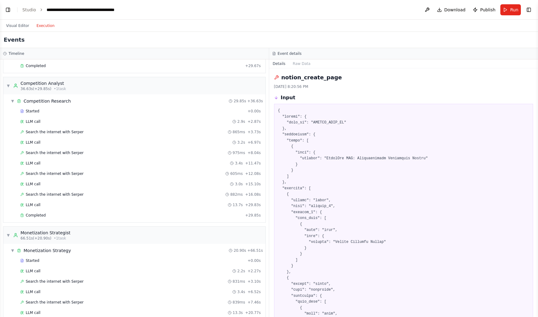
scroll to position [0, 0]
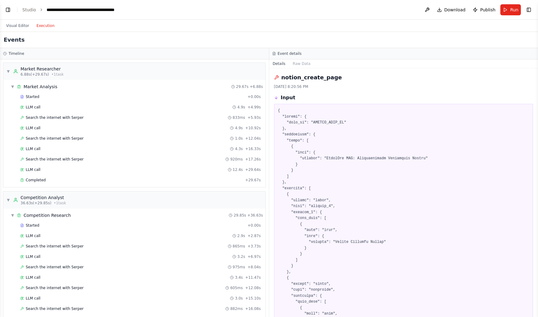
click at [46, 25] on button "Execution" at bounding box center [45, 25] width 25 height 7
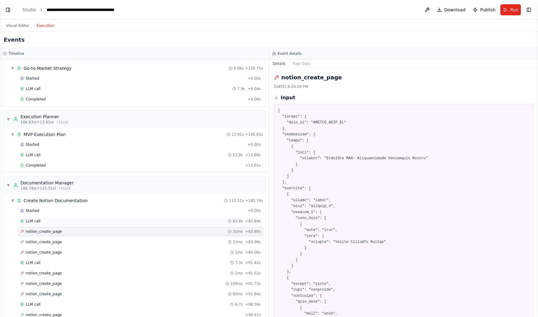
scroll to position [913, 0]
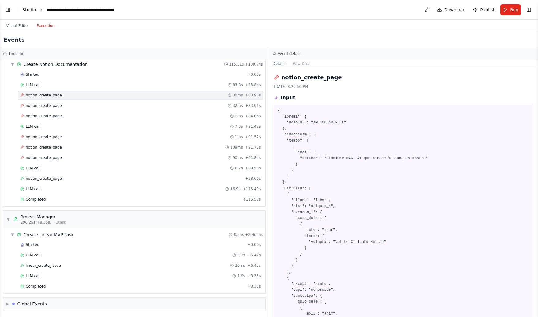
click at [32, 9] on link "Studio" at bounding box center [29, 9] width 14 height 5
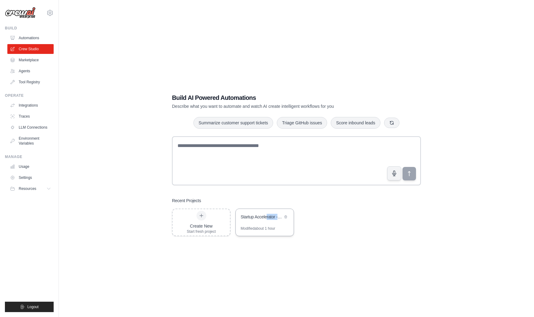
click at [266, 219] on div "Startup Accelerator - Idea to MVP Validation" at bounding box center [261, 217] width 42 height 7
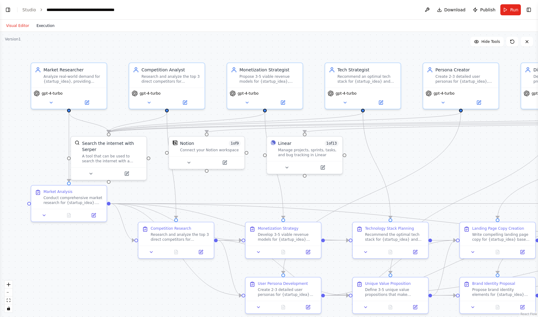
click at [36, 22] on button "Execution" at bounding box center [45, 25] width 25 height 7
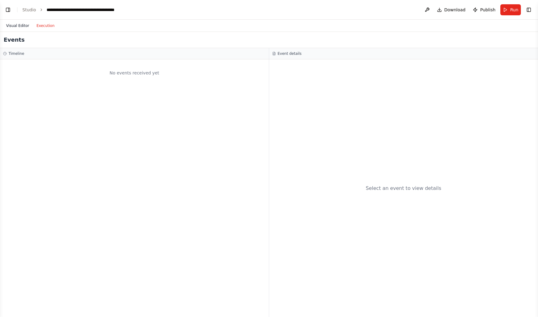
click at [19, 23] on button "Visual Editor" at bounding box center [17, 25] width 30 height 7
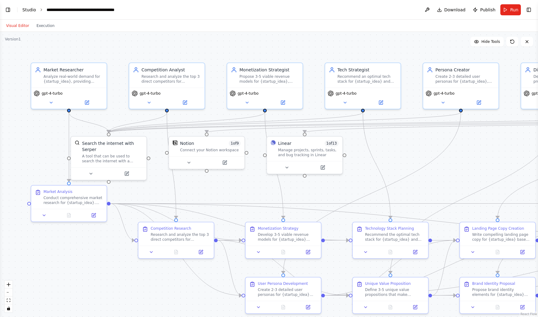
click at [33, 11] on link "Studio" at bounding box center [29, 9] width 14 height 5
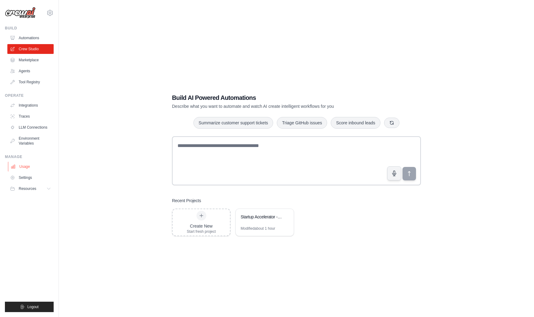
click at [30, 164] on link "Usage" at bounding box center [31, 167] width 46 height 10
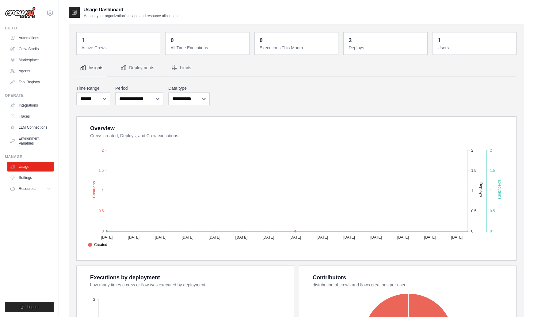
scroll to position [90, 0]
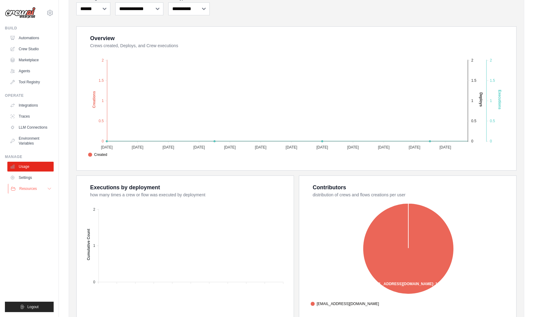
click at [36, 187] on span "Resources" at bounding box center [27, 188] width 17 height 5
click at [39, 186] on button "Resources" at bounding box center [31, 189] width 46 height 10
click at [37, 42] on link "Automations" at bounding box center [31, 38] width 46 height 10
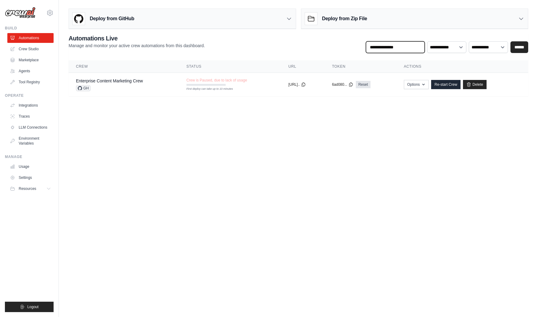
click at [408, 51] on input "text" at bounding box center [395, 47] width 59 height 12
click at [315, 133] on body "[EMAIL_ADDRESS][DOMAIN_NAME] Settings Build Automations Crew Studio" at bounding box center [269, 158] width 538 height 317
click at [33, 47] on link "Crew Studio" at bounding box center [31, 49] width 46 height 10
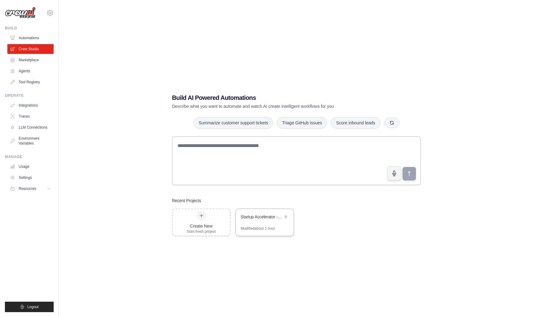
click at [260, 227] on div "Modified about 1 hour" at bounding box center [257, 228] width 35 height 5
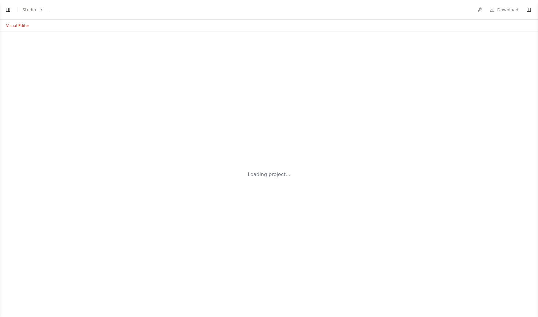
select select "****"
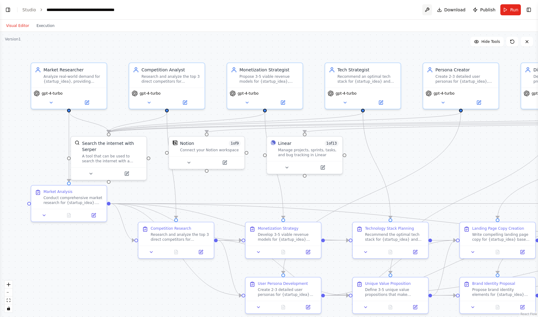
click at [428, 9] on button at bounding box center [427, 9] width 10 height 11
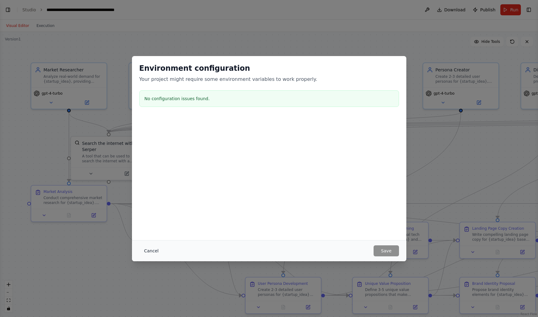
click at [150, 255] on button "Cancel" at bounding box center [151, 250] width 24 height 11
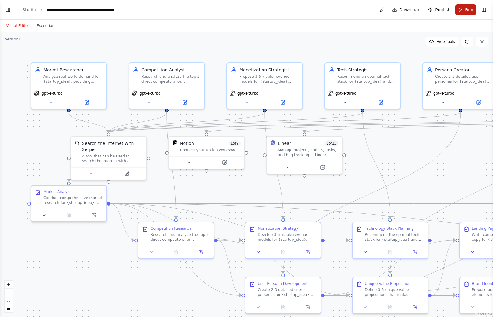
click at [465, 12] on button "Run" at bounding box center [466, 9] width 21 height 11
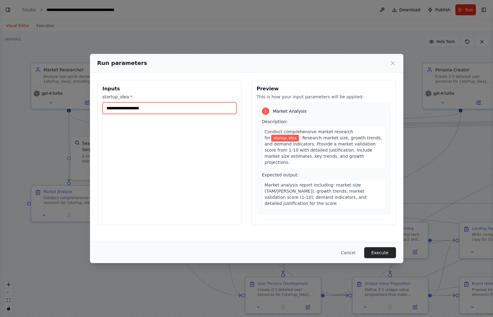
click at [170, 111] on input "startup_idea *" at bounding box center [170, 108] width 134 height 12
paste input "**********"
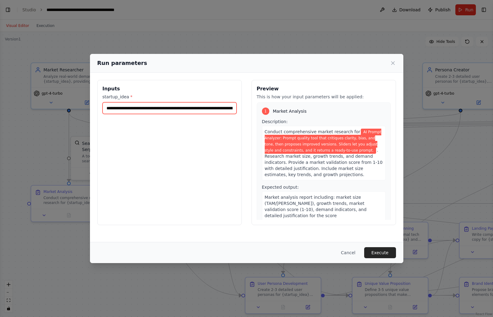
scroll to position [0, 252]
drag, startPoint x: 120, startPoint y: 102, endPoint x: 107, endPoint y: 105, distance: 13.9
click at [107, 105] on input "**********" at bounding box center [170, 108] width 134 height 12
click at [115, 109] on input "**********" at bounding box center [170, 108] width 134 height 12
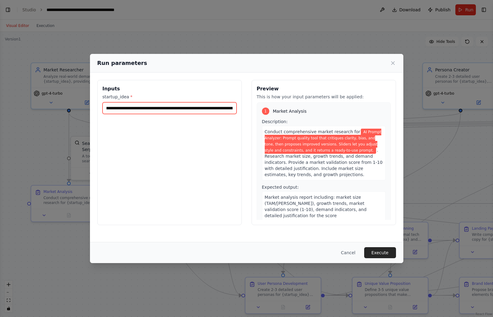
scroll to position [0, 0]
drag, startPoint x: 108, startPoint y: 108, endPoint x: 104, endPoint y: 108, distance: 3.4
click at [104, 108] on input "**********" at bounding box center [170, 108] width 134 height 12
click at [116, 108] on input "**********" at bounding box center [170, 108] width 134 height 12
click at [146, 108] on input "**********" at bounding box center [170, 108] width 134 height 12
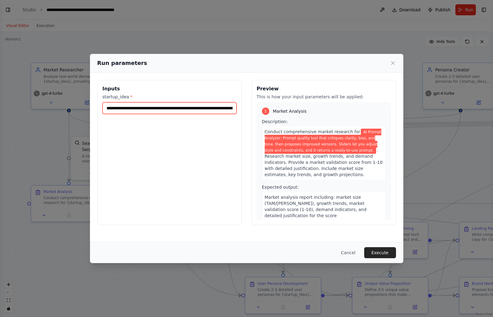
click at [209, 108] on input "**********" at bounding box center [170, 108] width 134 height 12
type input "**********"
click at [374, 251] on button "Execute" at bounding box center [380, 252] width 32 height 11
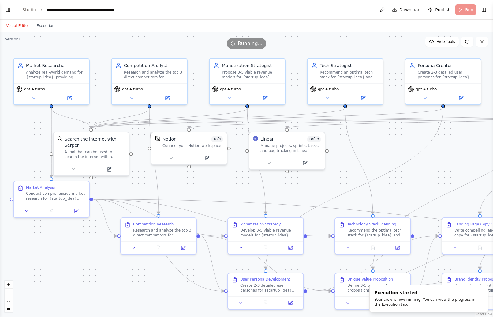
drag, startPoint x: 179, startPoint y: 304, endPoint x: 161, endPoint y: 300, distance: 18.1
click at [161, 300] on div ".deletable-edge-delete-btn { width: 20px; height: 20px; border: 0px solid #ffff…" at bounding box center [246, 174] width 493 height 285
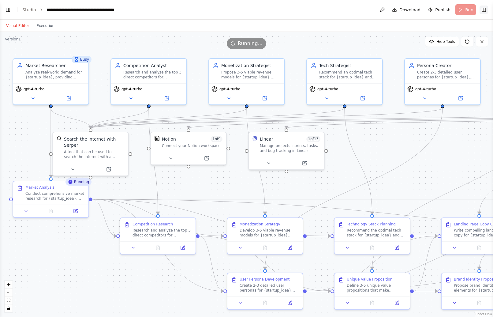
click at [483, 9] on button "Toggle Right Sidebar" at bounding box center [484, 10] width 9 height 9
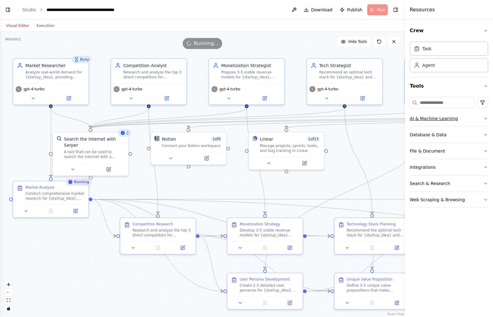
click at [487, 118] on icon "button" at bounding box center [486, 118] width 2 height 1
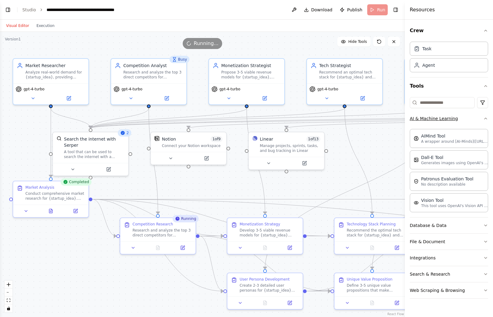
click at [487, 118] on icon "button" at bounding box center [486, 118] width 5 height 5
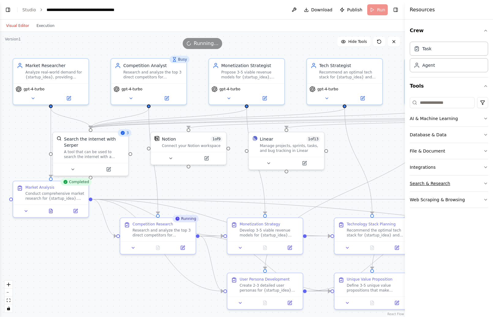
click at [487, 183] on icon "button" at bounding box center [486, 183] width 2 height 1
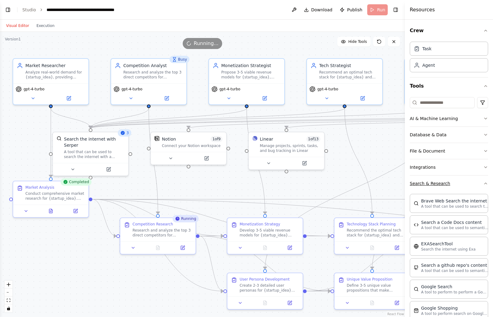
click at [487, 183] on div "Crew Task Agent Tools AI & Machine Learning Database & Data File & Document Int…" at bounding box center [449, 168] width 88 height 297
click at [485, 183] on div "Crew Task Agent Tools AI & Machine Learning Database & Data File & Document Int…" at bounding box center [449, 168] width 88 height 297
click at [484, 183] on icon "button" at bounding box center [486, 183] width 5 height 5
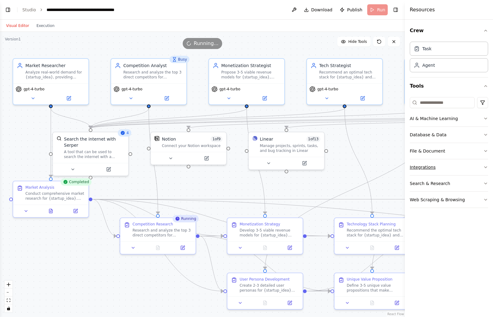
click at [485, 165] on icon "button" at bounding box center [486, 167] width 5 height 5
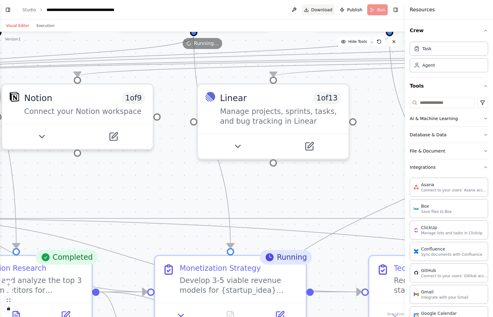
click at [397, 10] on button "Toggle Right Sidebar" at bounding box center [396, 10] width 9 height 9
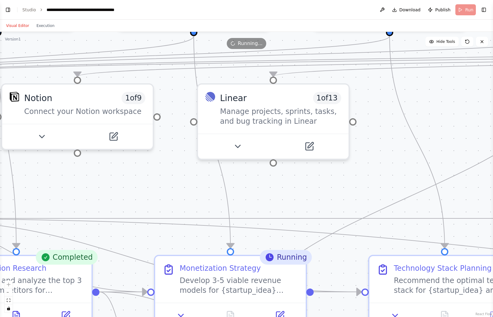
click at [397, 10] on button "Download" at bounding box center [407, 9] width 34 height 11
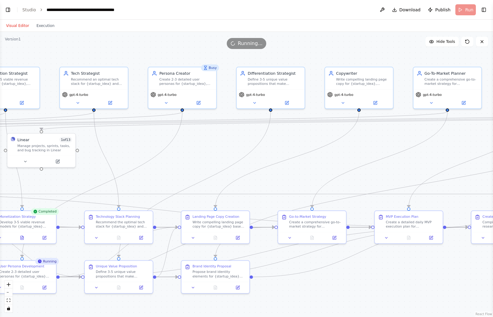
drag, startPoint x: 393, startPoint y: 206, endPoint x: 163, endPoint y: 179, distance: 231.9
click at [163, 179] on div ".deletable-edge-delete-btn { width: 20px; height: 20px; border: 0px solid #ffff…" at bounding box center [246, 174] width 493 height 285
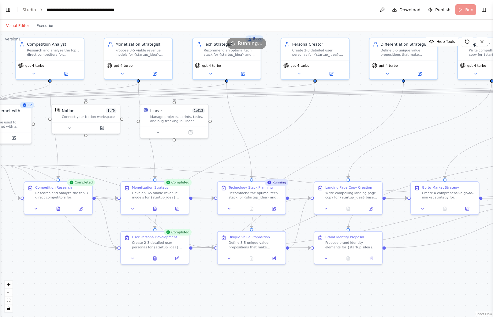
drag, startPoint x: 207, startPoint y: 160, endPoint x: 340, endPoint y: 130, distance: 136.1
click at [340, 130] on div ".deletable-edge-delete-btn { width: 20px; height: 20px; border: 0px solid #ffff…" at bounding box center [246, 174] width 493 height 285
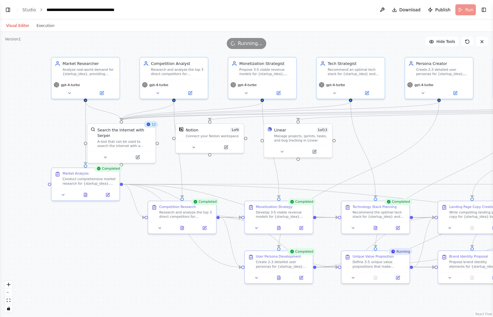
drag, startPoint x: 47, startPoint y: 262, endPoint x: 172, endPoint y: 282, distance: 125.5
click at [172, 282] on div ".deletable-edge-delete-btn { width: 20px; height: 20px; border: 0px solid #ffff…" at bounding box center [246, 174] width 493 height 285
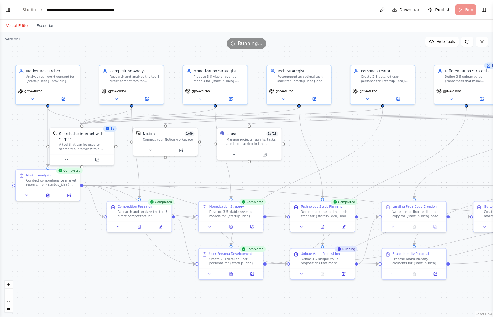
drag, startPoint x: 363, startPoint y: 298, endPoint x: 315, endPoint y: 295, distance: 47.6
click at [316, 295] on div ".deletable-edge-delete-btn { width: 20px; height: 20px; border: 0px solid #ffff…" at bounding box center [246, 174] width 493 height 285
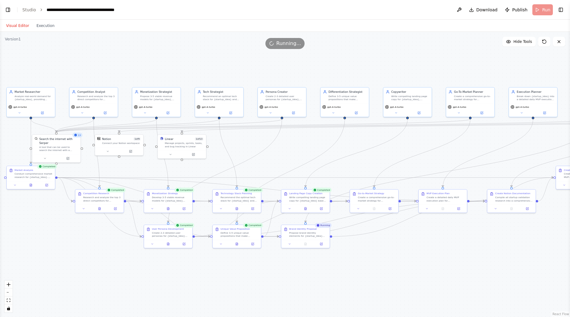
drag, startPoint x: 469, startPoint y: 280, endPoint x: 370, endPoint y: 248, distance: 103.9
click at [370, 248] on div ".deletable-edge-delete-btn { width: 20px; height: 20px; border: 0px solid #ffff…" at bounding box center [285, 174] width 570 height 285
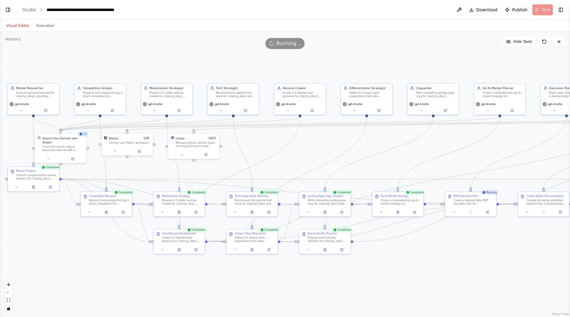
drag, startPoint x: 504, startPoint y: 238, endPoint x: 535, endPoint y: 243, distance: 31.6
click at [535, 243] on div ".deletable-edge-delete-btn { width: 20px; height: 20px; border: 0px solid #ffff…" at bounding box center [285, 174] width 570 height 285
click at [343, 284] on div ".deletable-edge-delete-btn { width: 20px; height: 20px; border: 0px solid #ffff…" at bounding box center [285, 174] width 570 height 285
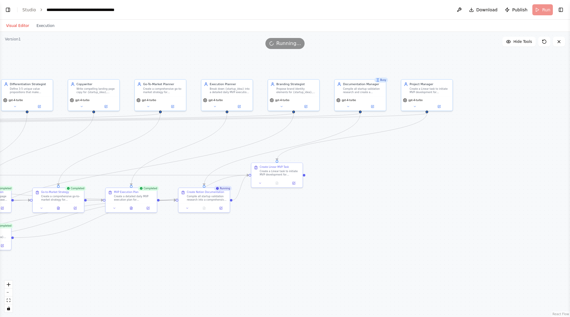
drag, startPoint x: 547, startPoint y: 276, endPoint x: 208, endPoint y: 272, distance: 339.7
click at [208, 272] on div ".deletable-edge-delete-btn { width: 20px; height: 20px; border: 0px solid #ffff…" at bounding box center [285, 174] width 570 height 285
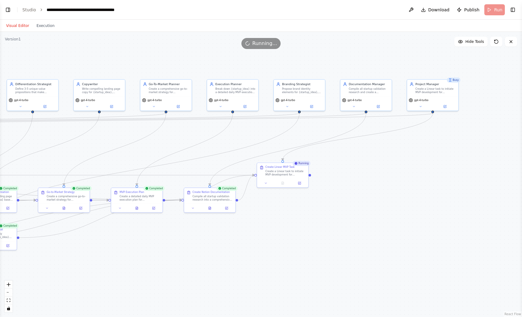
drag, startPoint x: 167, startPoint y: 238, endPoint x: 172, endPoint y: 238, distance: 5.5
click at [172, 238] on div ".deletable-edge-delete-btn { width: 20px; height: 20px; border: 0px solid #ffff…" at bounding box center [261, 174] width 522 height 285
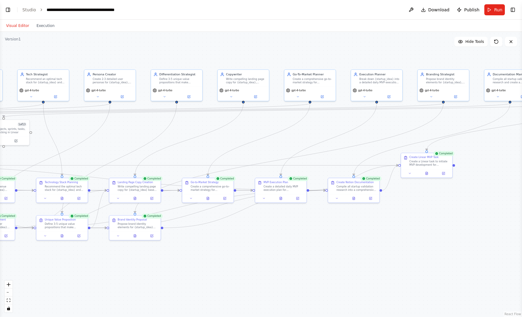
drag, startPoint x: 105, startPoint y: 273, endPoint x: 397, endPoint y: 256, distance: 293.0
click at [397, 256] on div ".deletable-edge-delete-btn { width: 20px; height: 20px; border: 0px solid #ffff…" at bounding box center [261, 174] width 522 height 285
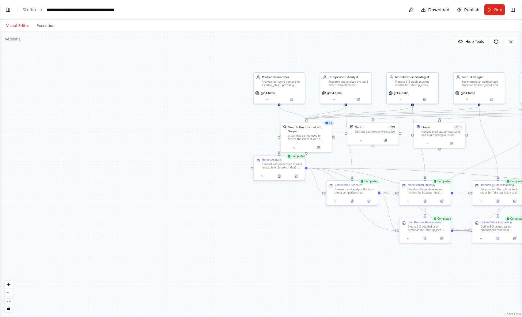
drag, startPoint x: 104, startPoint y: 268, endPoint x: 388, endPoint y: 276, distance: 284.3
click at [392, 278] on div ".deletable-edge-delete-btn { width: 20px; height: 20px; border: 0px solid #ffff…" at bounding box center [261, 174] width 522 height 285
click at [511, 13] on button "Toggle Right Sidebar" at bounding box center [512, 10] width 9 height 9
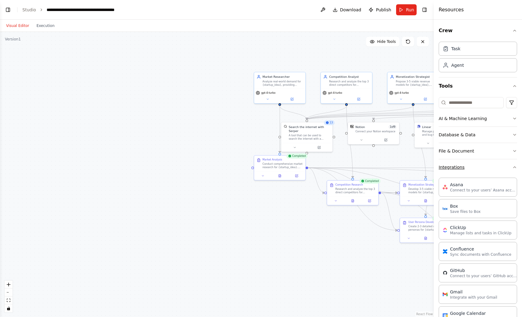
click at [512, 165] on icon "button" at bounding box center [514, 167] width 5 height 5
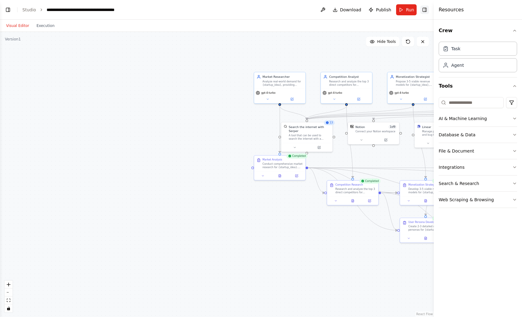
click at [426, 9] on button "Toggle Right Sidebar" at bounding box center [424, 10] width 9 height 9
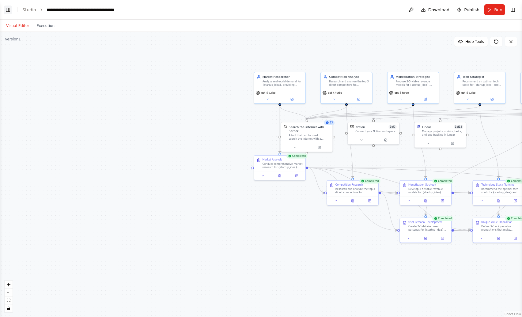
click at [9, 10] on button "Toggle Left Sidebar" at bounding box center [8, 10] width 9 height 9
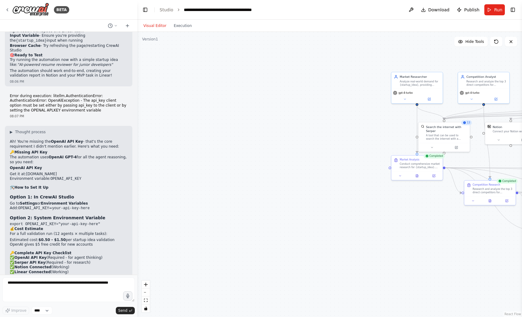
scroll to position [1931, 0]
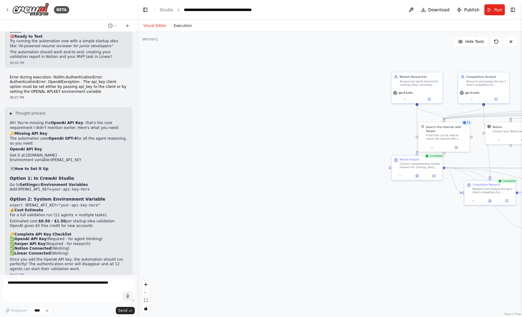
click at [179, 27] on button "Execution" at bounding box center [182, 25] width 25 height 7
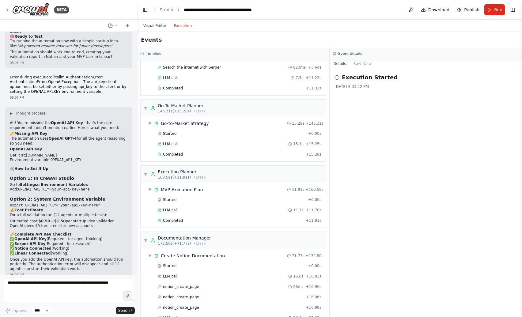
scroll to position [996, 0]
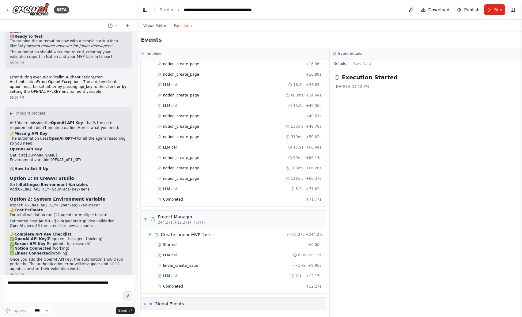
click at [145, 304] on span "▶" at bounding box center [145, 303] width 3 height 5
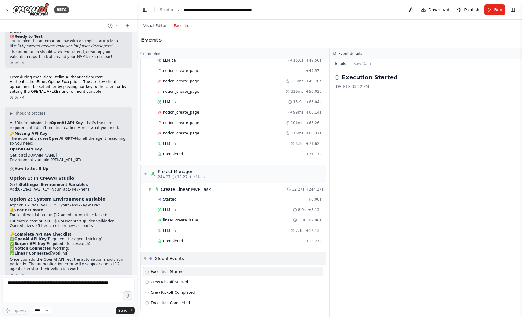
click at [144, 257] on span "▼" at bounding box center [145, 258] width 3 height 5
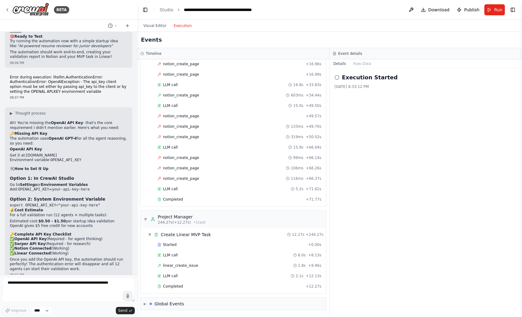
scroll to position [996, 0]
click at [338, 77] on icon at bounding box center [336, 77] width 5 height 5
click at [85, 282] on textarea at bounding box center [68, 289] width 132 height 25
paste textarea "**********"
type textarea "**********"
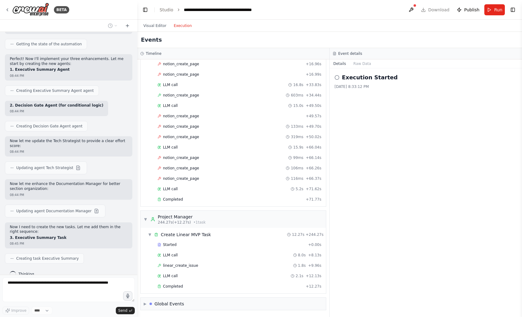
scroll to position [2360, 0]
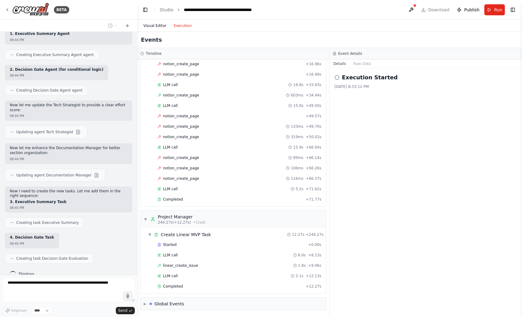
click at [150, 27] on button "Visual Editor" at bounding box center [155, 25] width 30 height 7
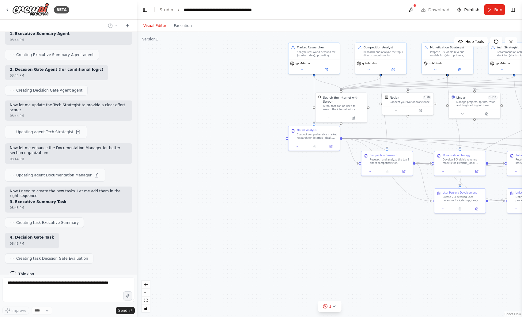
drag, startPoint x: 267, startPoint y: 123, endPoint x: 109, endPoint y: 83, distance: 162.6
click at [109, 83] on div "BETA simulate a multi-agent startup accelerator, taking an idea and turning it …" at bounding box center [261, 158] width 522 height 317
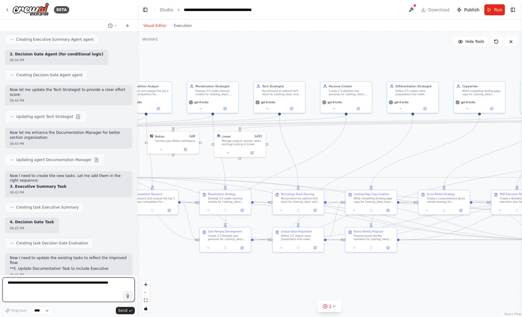
scroll to position [2380, 0]
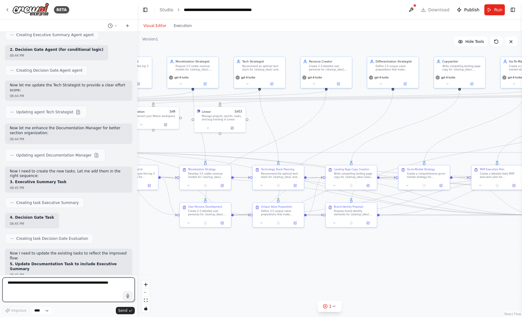
drag, startPoint x: 379, startPoint y: 224, endPoint x: 178, endPoint y: 249, distance: 202.8
click at [178, 249] on div ".deletable-edge-delete-btn { width: 20px; height: 20px; border: 0px solid #ffff…" at bounding box center [329, 174] width 385 height 285
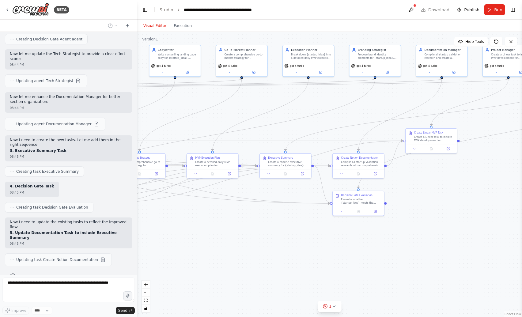
drag, startPoint x: 459, startPoint y: 244, endPoint x: 175, endPoint y: 233, distance: 284.1
click at [175, 233] on div ".deletable-edge-delete-btn { width: 20px; height: 20px; border: 0px solid #ffff…" at bounding box center [329, 174] width 385 height 285
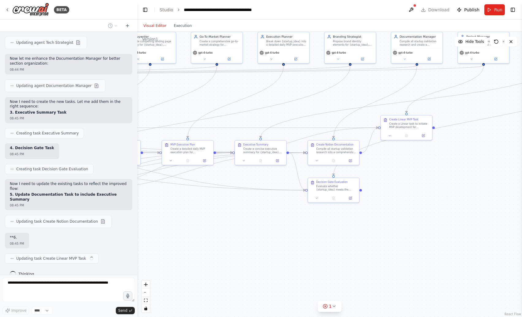
scroll to position [2450, 0]
drag, startPoint x: 411, startPoint y: 251, endPoint x: 387, endPoint y: 237, distance: 27.5
click at [387, 237] on div ".deletable-edge-delete-btn { width: 20px; height: 20px; border: 0px solid #ffff…" at bounding box center [329, 174] width 385 height 285
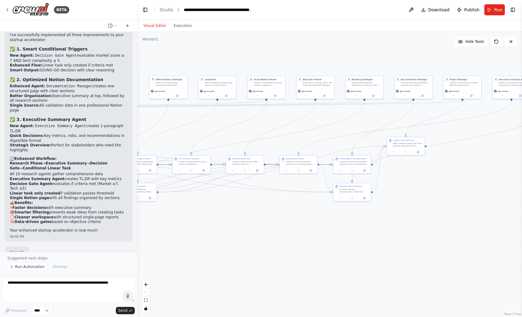
scroll to position [2819, 0]
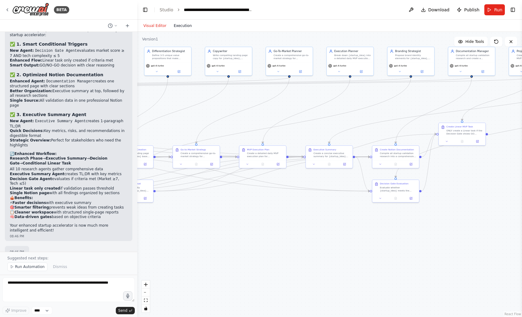
click at [184, 26] on button "Execution" at bounding box center [182, 25] width 25 height 7
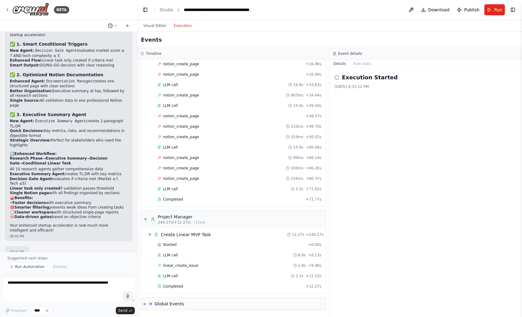
click at [115, 25] on icon at bounding box center [116, 25] width 2 height 1
click at [115, 25] on div at bounding box center [68, 158] width 137 height 317
click at [146, 10] on button "Toggle Left Sidebar" at bounding box center [145, 10] width 9 height 9
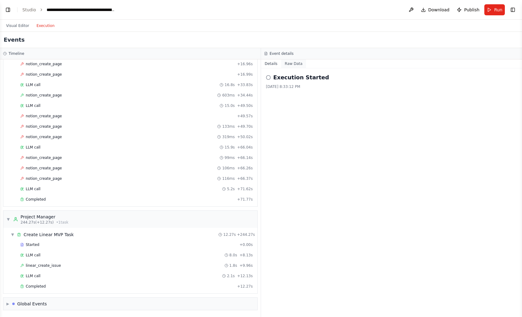
click at [292, 61] on button "Raw Data" at bounding box center [293, 63] width 25 height 9
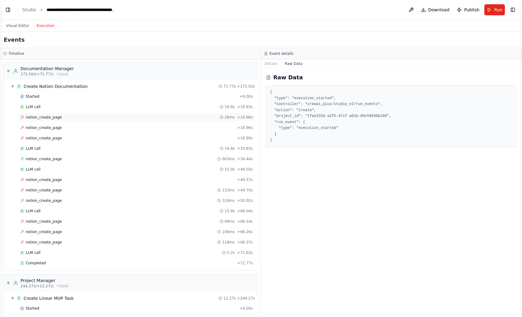
scroll to position [937, 0]
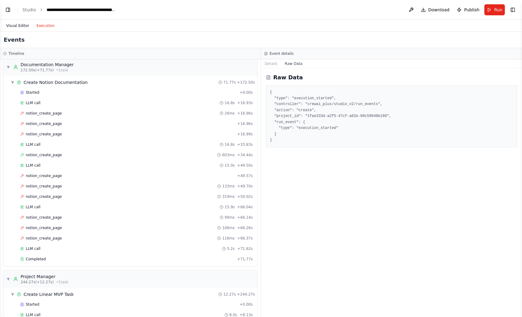
click at [17, 25] on button "Visual Editor" at bounding box center [17, 25] width 30 height 7
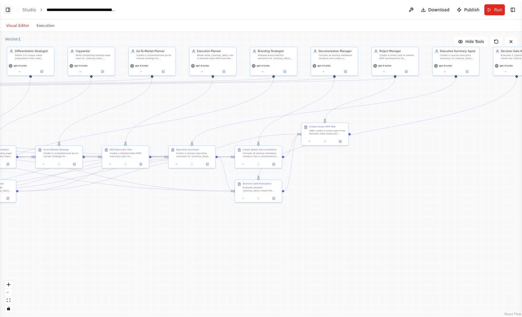
click at [7, 13] on button "Toggle Left Sidebar" at bounding box center [8, 10] width 9 height 9
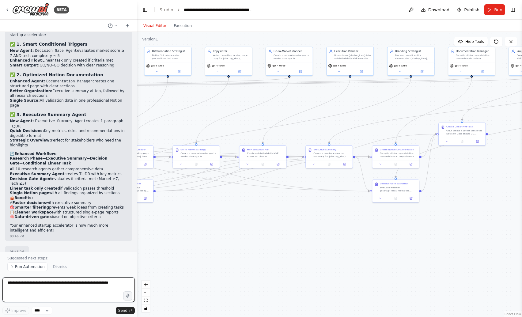
click at [68, 285] on textarea at bounding box center [68, 289] width 132 height 25
paste textarea "**********"
type textarea "**********"
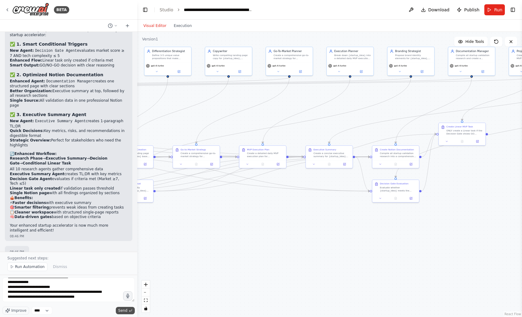
click at [124, 310] on span "Send" at bounding box center [122, 310] width 9 height 5
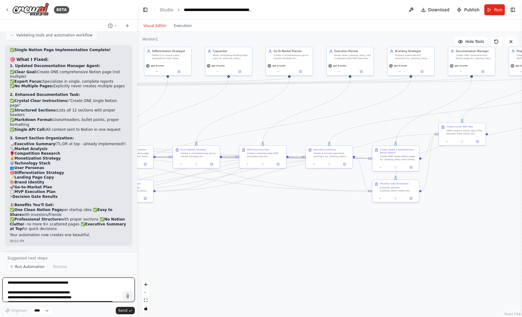
scroll to position [3340, 0]
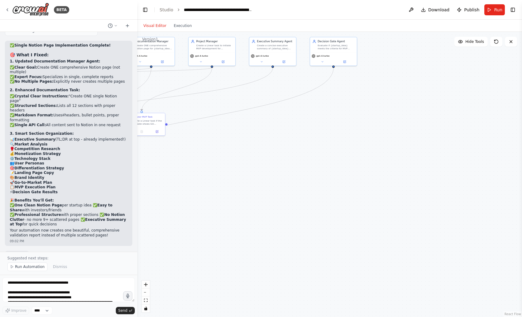
drag, startPoint x: 346, startPoint y: 235, endPoint x: 28, endPoint y: 224, distance: 318.7
click at [27, 224] on div "BETA simulate a multi-agent startup accelerator, taking an idea and turning it …" at bounding box center [261, 158] width 522 height 317
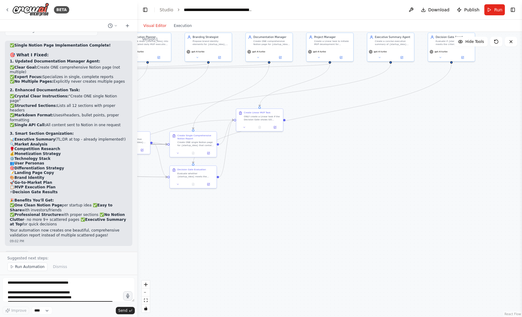
drag, startPoint x: 302, startPoint y: 152, endPoint x: 421, endPoint y: 149, distance: 118.9
click at [421, 149] on div ".deletable-edge-delete-btn { width: 20px; height: 20px; border: 0px solid #ffff…" at bounding box center [329, 174] width 385 height 285
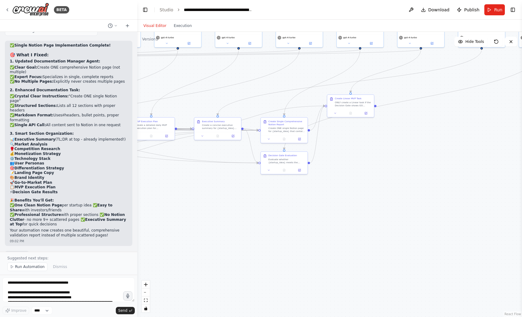
drag, startPoint x: 322, startPoint y: 181, endPoint x: 433, endPoint y: 164, distance: 112.7
click at [433, 164] on div ".deletable-edge-delete-btn { width: 20px; height: 20px; border: 0px solid #ffff…" at bounding box center [329, 174] width 385 height 285
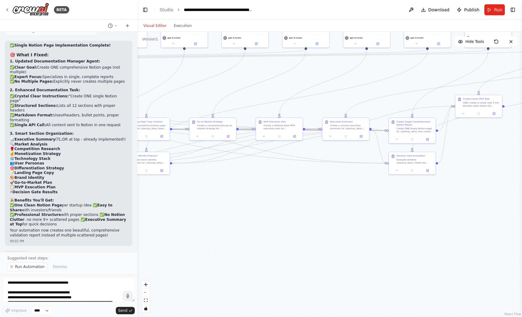
drag, startPoint x: 260, startPoint y: 196, endPoint x: 379, endPoint y: 200, distance: 119.8
click at [379, 200] on div ".deletable-edge-delete-btn { width: 20px; height: 20px; border: 0px solid #ffff…" at bounding box center [329, 174] width 385 height 285
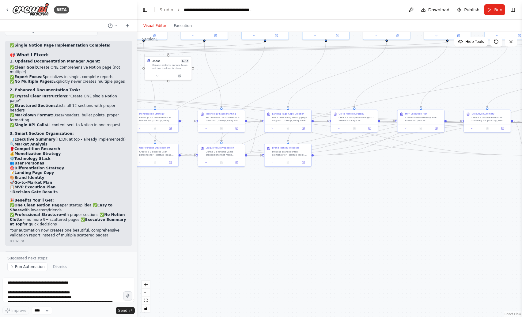
drag, startPoint x: 224, startPoint y: 210, endPoint x: 368, endPoint y: 203, distance: 144.1
click at [368, 203] on div ".deletable-edge-delete-btn { width: 20px; height: 20px; border: 0px solid #ffff…" at bounding box center [329, 174] width 385 height 285
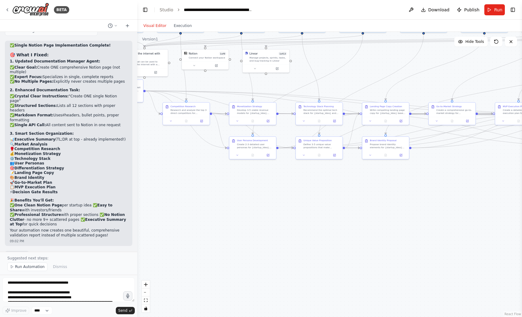
drag, startPoint x: 235, startPoint y: 238, endPoint x: 315, endPoint y: 228, distance: 81.1
click at [315, 228] on div ".deletable-edge-delete-btn { width: 20px; height: 20px; border: 0px solid #ffff…" at bounding box center [329, 174] width 385 height 285
click at [107, 288] on textarea at bounding box center [68, 289] width 132 height 25
type textarea "**********"
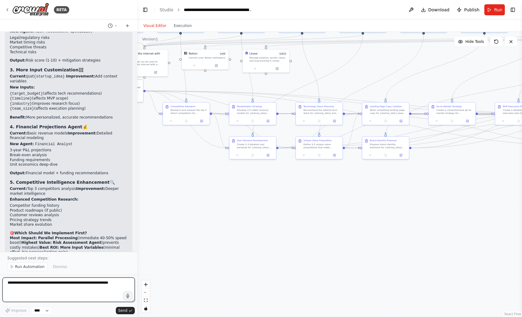
scroll to position [3758, 0]
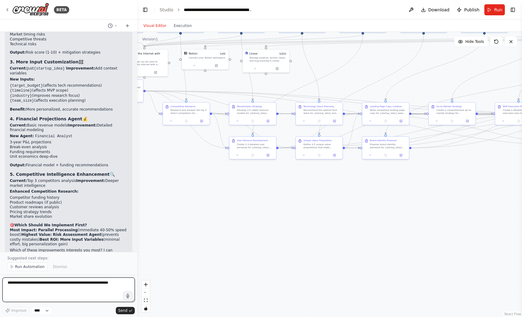
click at [56, 284] on textarea at bounding box center [68, 289] width 132 height 25
type textarea "**********"
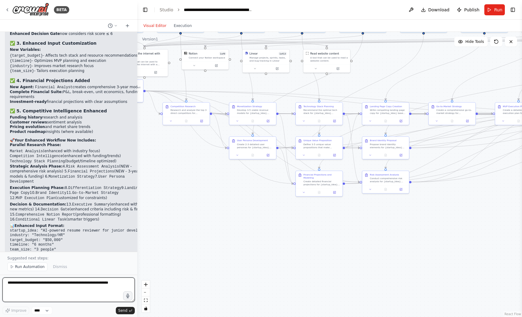
scroll to position [4609, 0]
